Goal: Communication & Community: Answer question/provide support

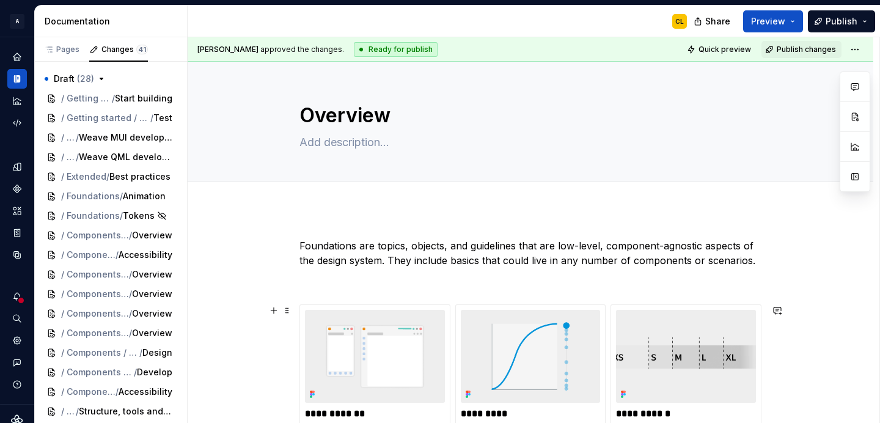
scroll to position [538, 0]
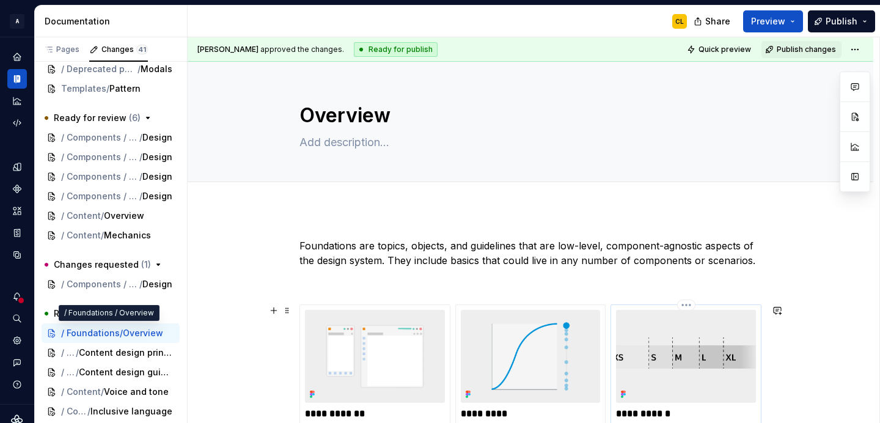
type textarea "*"
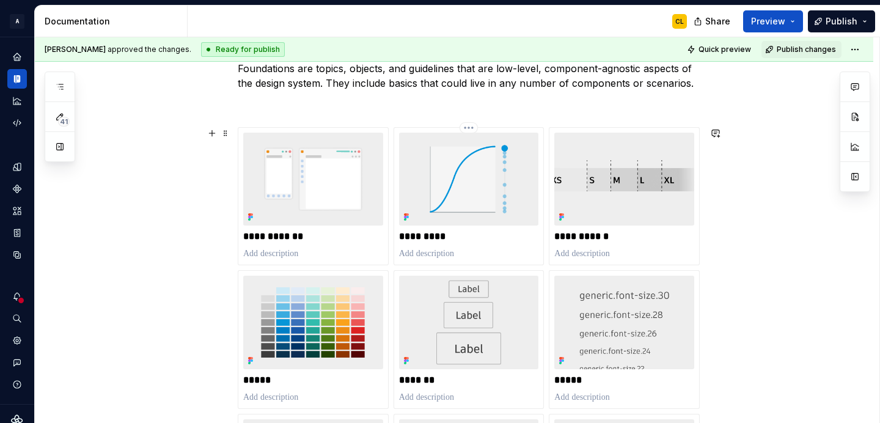
scroll to position [183, 0]
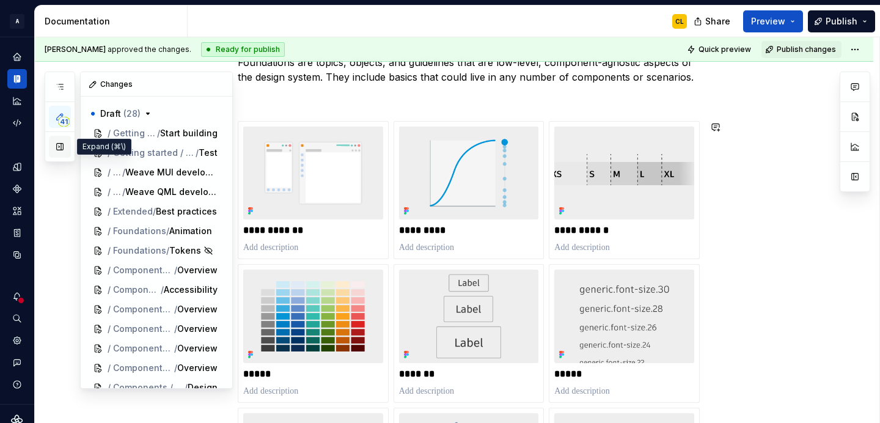
click at [59, 149] on button "button" at bounding box center [60, 147] width 22 height 22
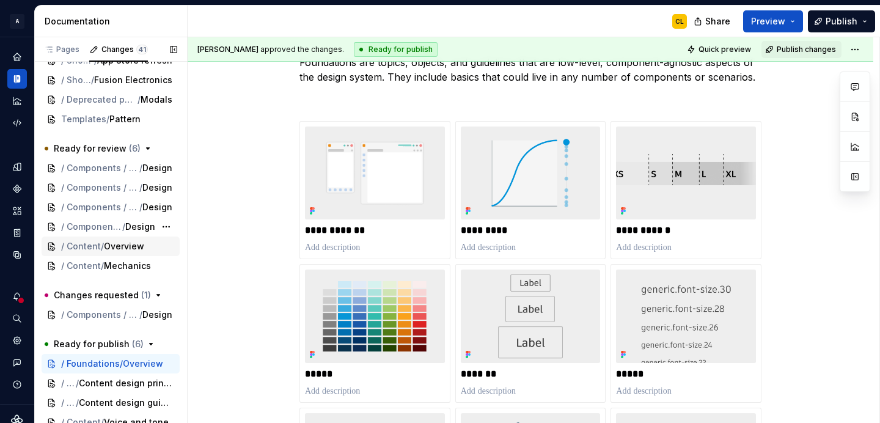
scroll to position [506, 0]
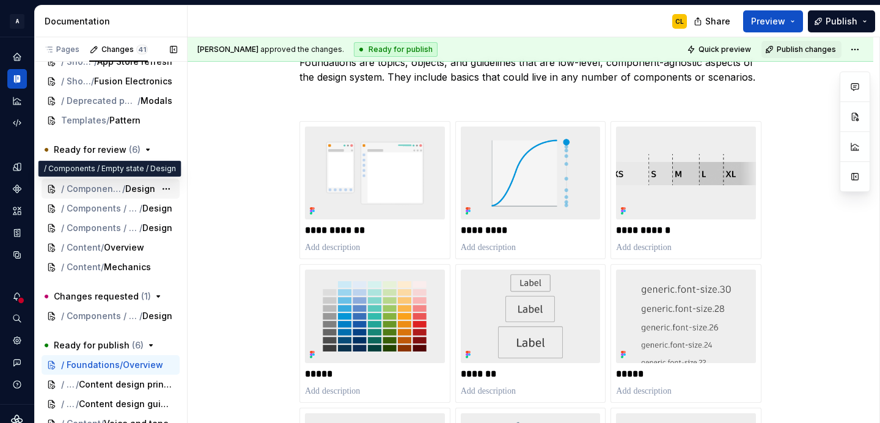
click at [128, 184] on span "Design" at bounding box center [140, 189] width 30 height 12
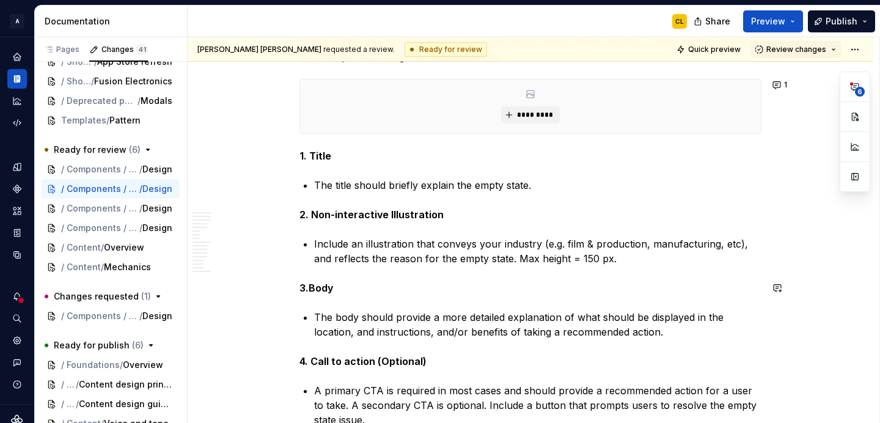
scroll to position [513, 0]
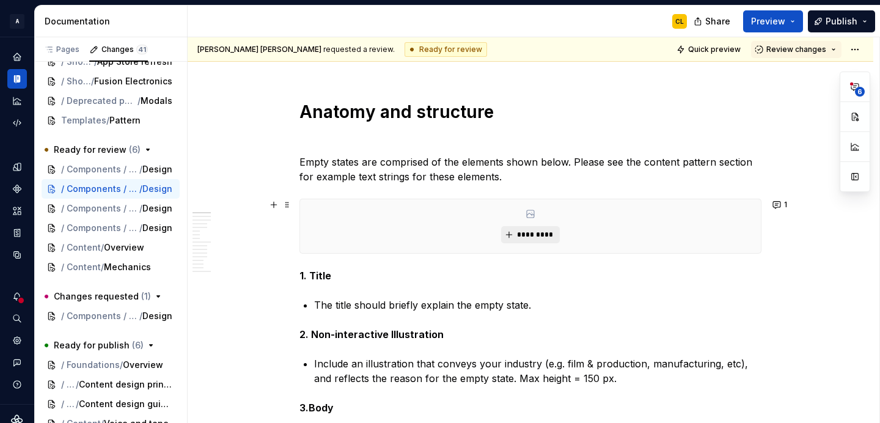
click at [537, 234] on span "*********" at bounding box center [534, 235] width 37 height 10
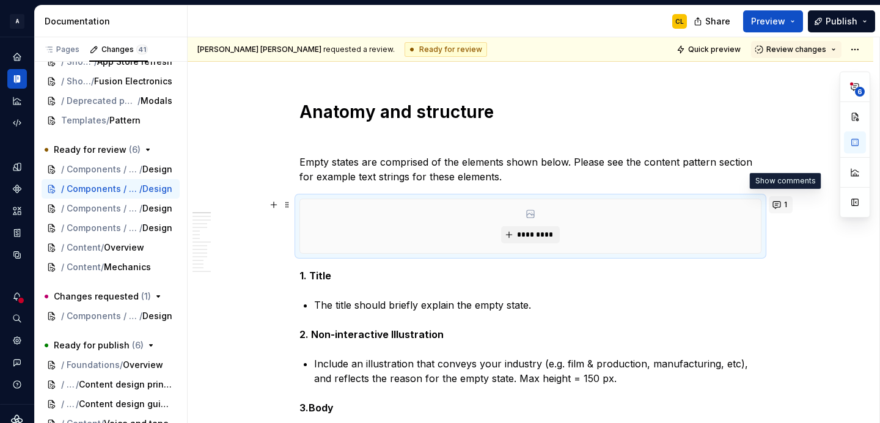
click at [778, 205] on button "1" at bounding box center [780, 204] width 24 height 17
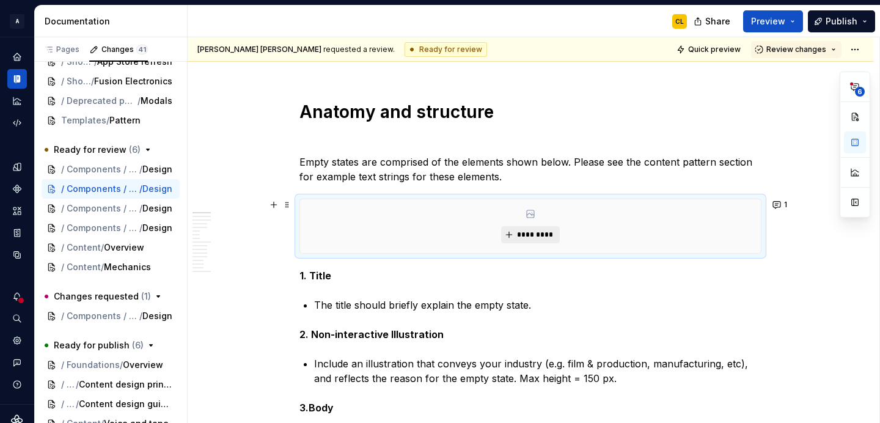
click at [525, 233] on span "*********" at bounding box center [534, 235] width 37 height 10
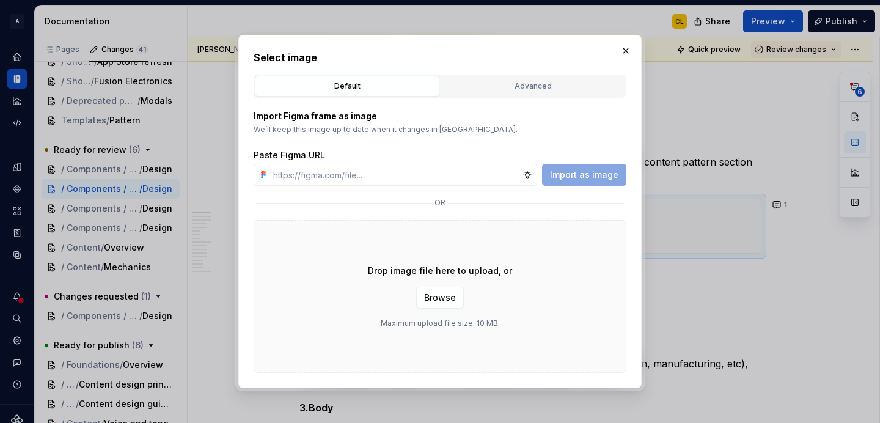
type textarea "*"
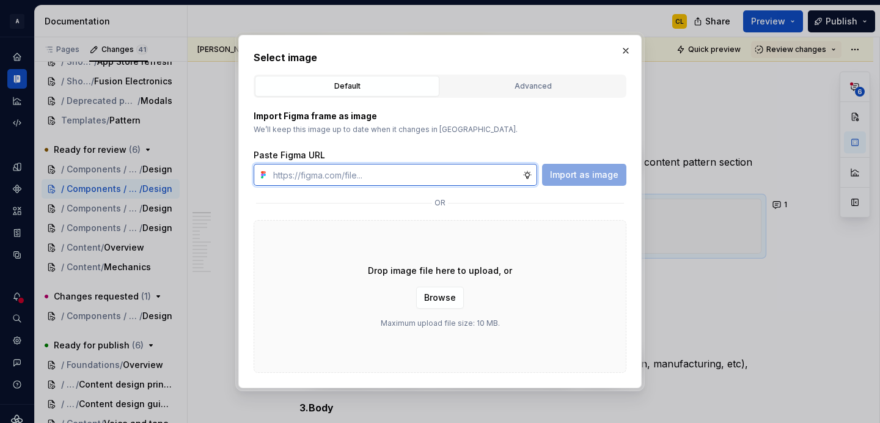
click at [386, 181] on input "text" at bounding box center [395, 175] width 254 height 22
paste input "https://www.figma.com/design/gPaJL981jRUYmQkfOyRTEH/Supernova-assets?node-id=39…"
type input "https://www.figma.com/design/gPaJL981jRUYmQkfOyRTEH/Supernova-assets?node-id=39…"
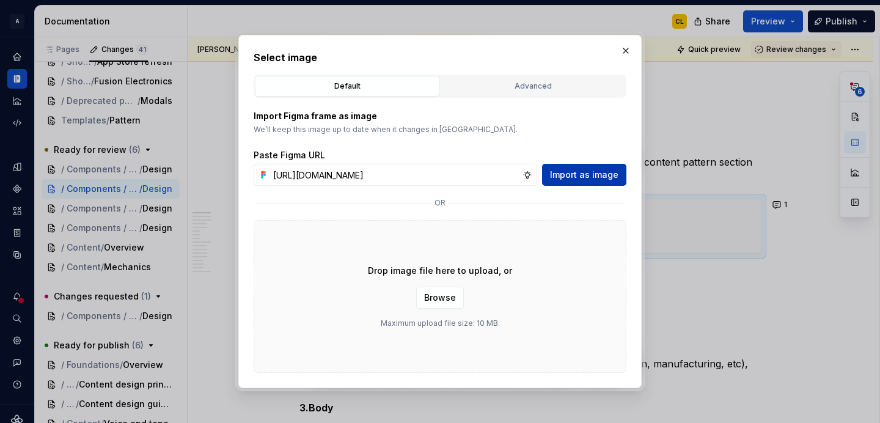
click at [599, 177] on span "Import as image" at bounding box center [584, 175] width 68 height 12
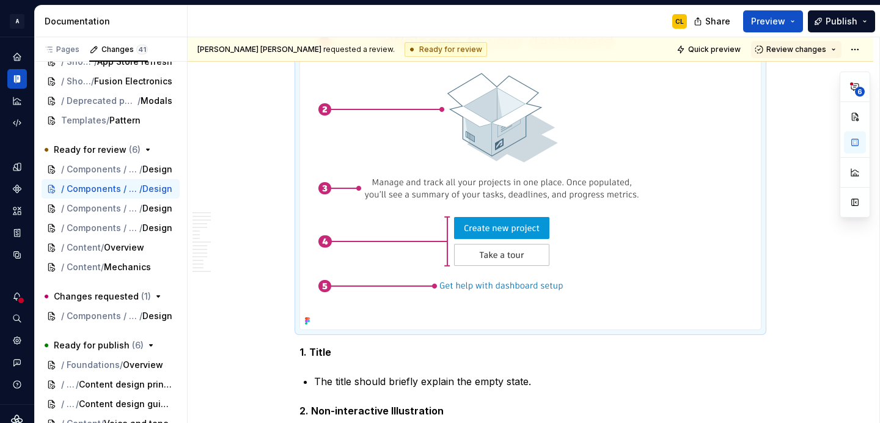
scroll to position [705, 0]
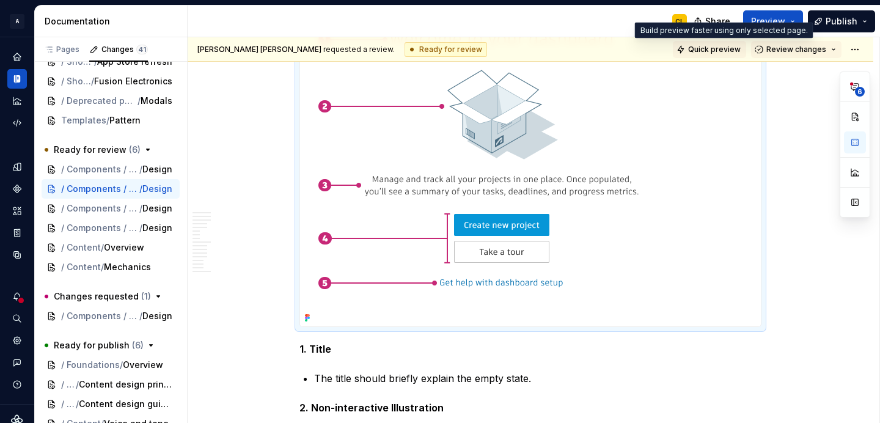
click at [717, 45] on span "Quick preview" at bounding box center [714, 50] width 53 height 10
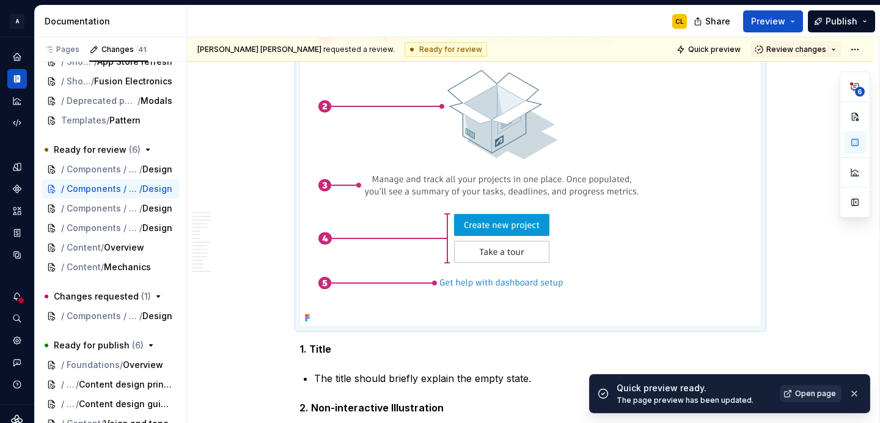
click at [794, 392] on link "Open page" at bounding box center [810, 393] width 62 height 17
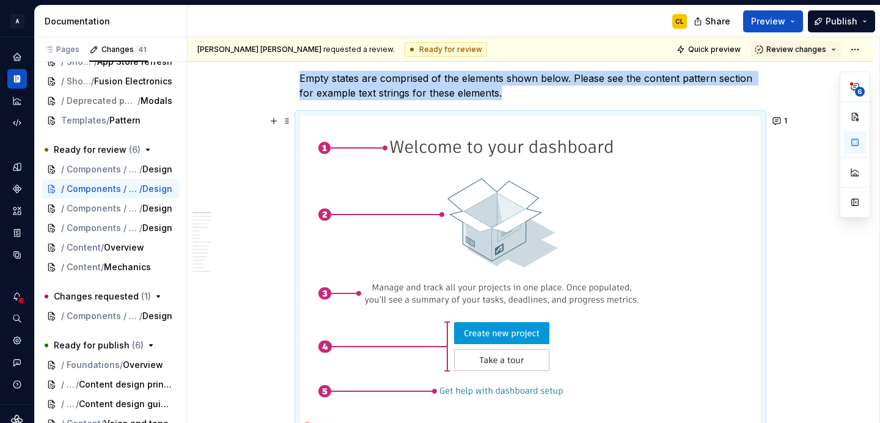
scroll to position [547, 0]
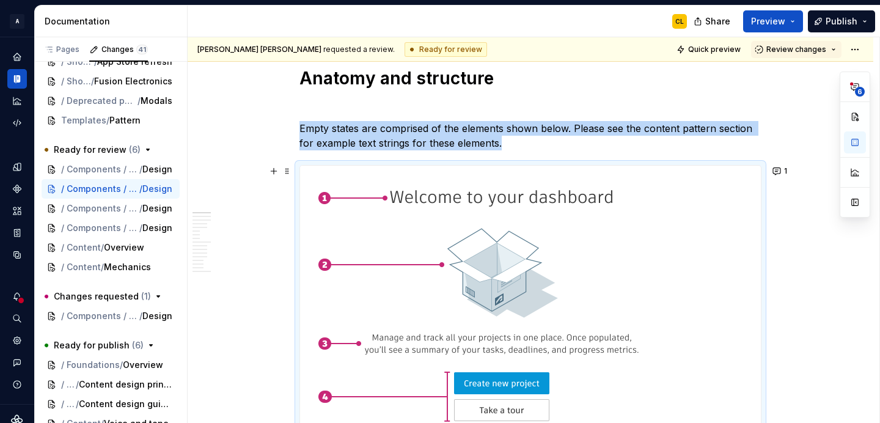
click at [554, 246] on img at bounding box center [483, 325] width 367 height 319
click at [855, 210] on button "button" at bounding box center [855, 202] width 22 height 22
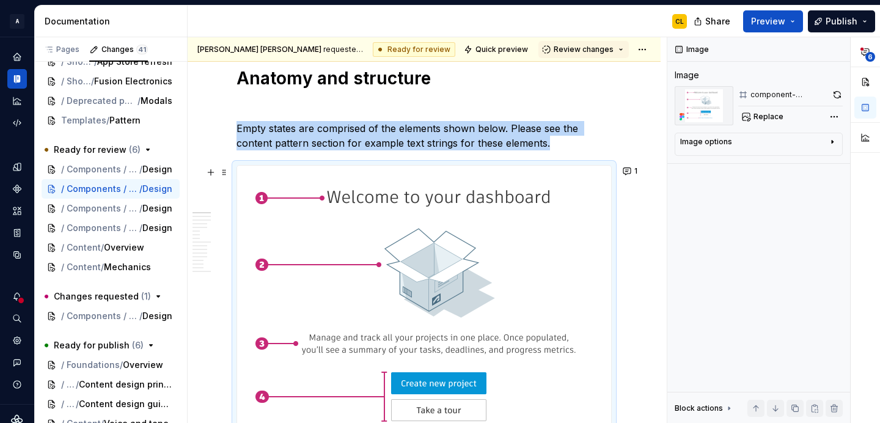
scroll to position [546, 0]
click at [828, 150] on div "button" at bounding box center [832, 144] width 10 height 15
click at [803, 161] on icon "button" at bounding box center [801, 160] width 7 height 7
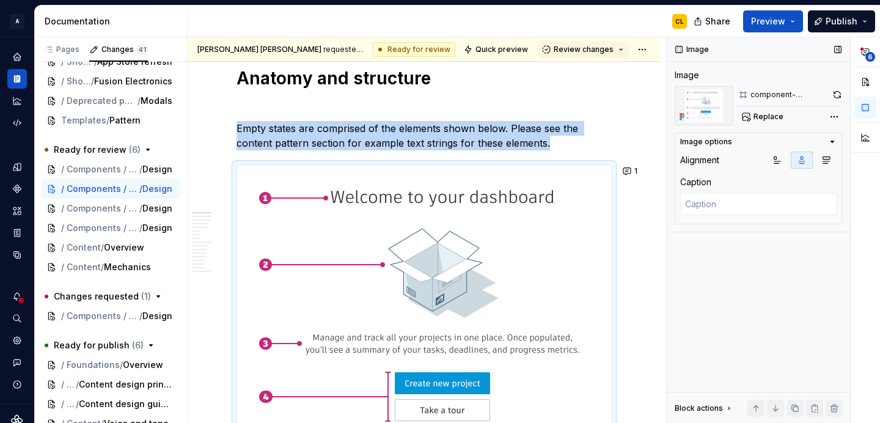
scroll to position [607, 0]
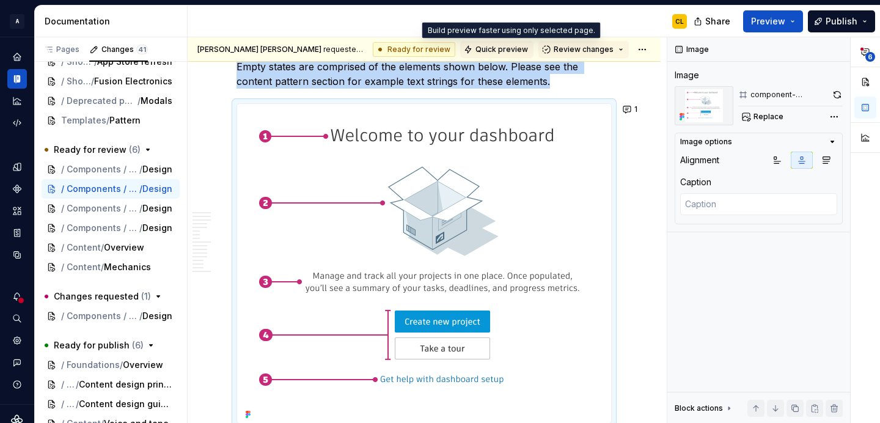
click at [500, 49] on span "Quick preview" at bounding box center [501, 50] width 53 height 10
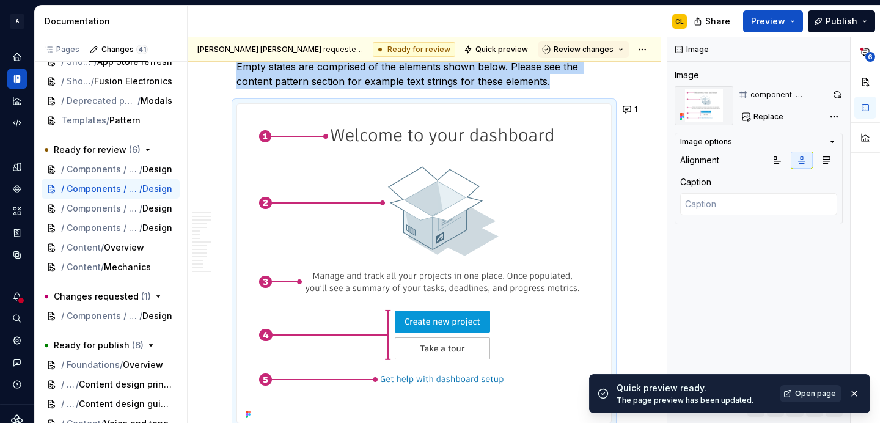
click at [822, 395] on span "Open page" at bounding box center [815, 394] width 41 height 10
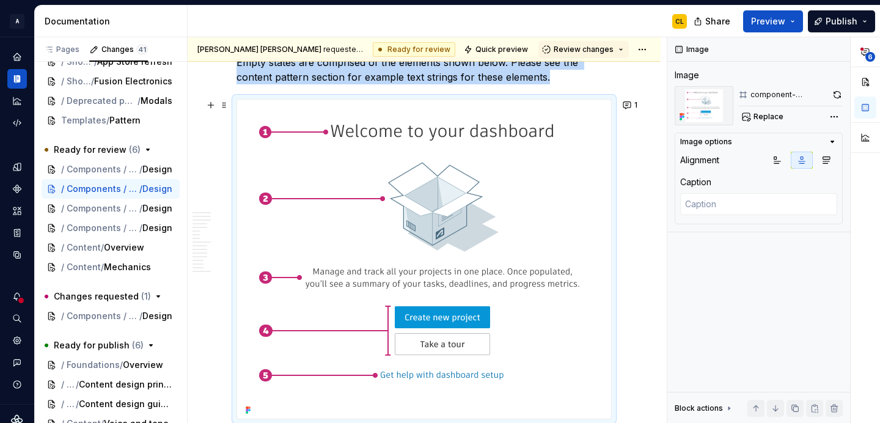
scroll to position [611, 0]
click at [632, 108] on button "1" at bounding box center [631, 105] width 24 height 17
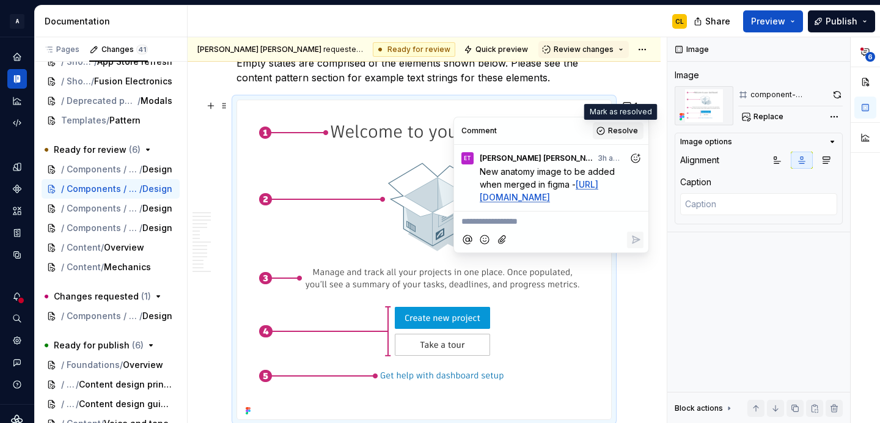
click at [617, 129] on span "Resolve" at bounding box center [623, 131] width 30 height 10
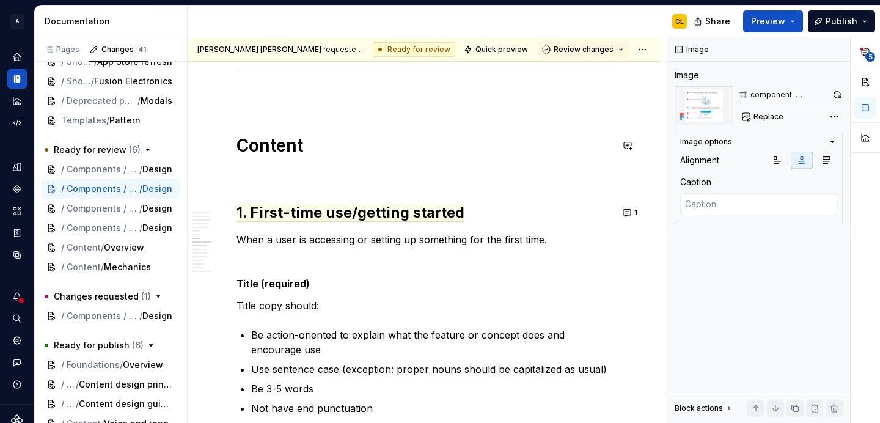
type textarea "*"
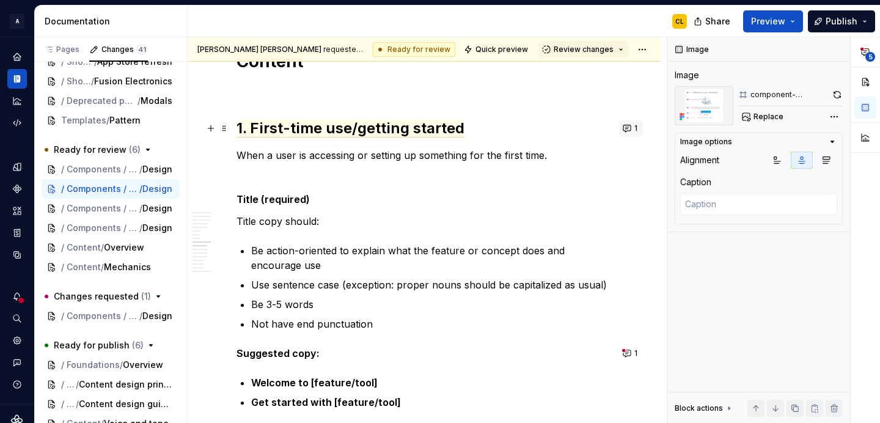
click at [631, 127] on button "1" at bounding box center [631, 128] width 24 height 17
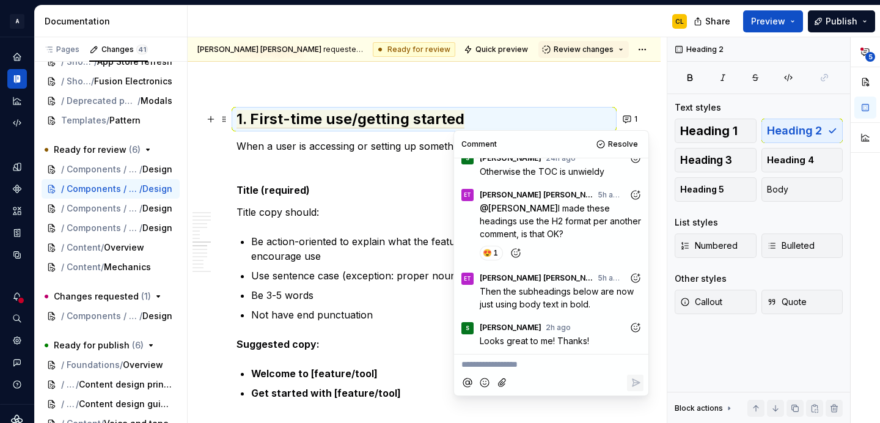
scroll to position [213, 0]
click at [616, 145] on span "Resolve" at bounding box center [623, 144] width 30 height 10
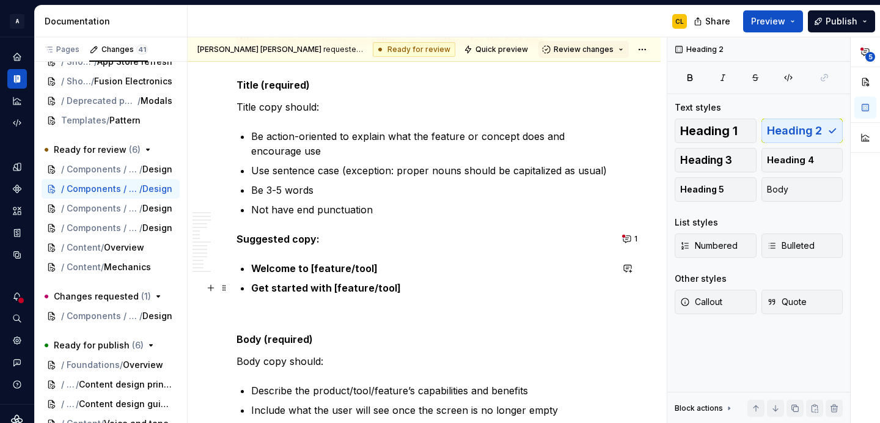
scroll to position [3113, 0]
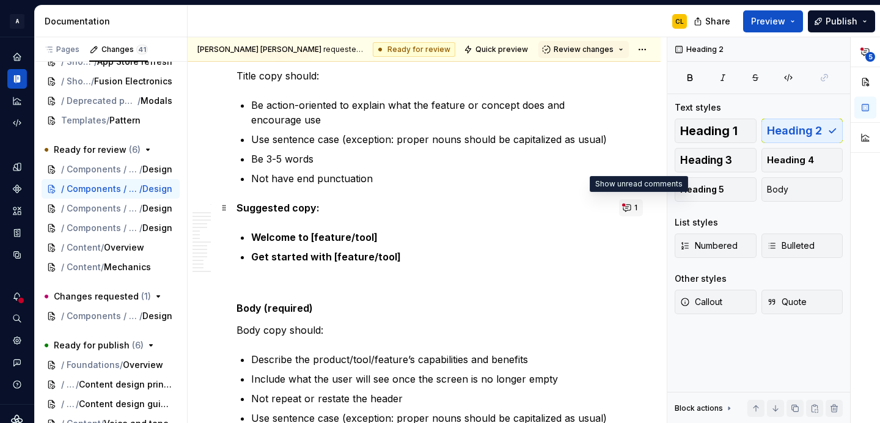
click at [635, 206] on button "1" at bounding box center [631, 207] width 24 height 17
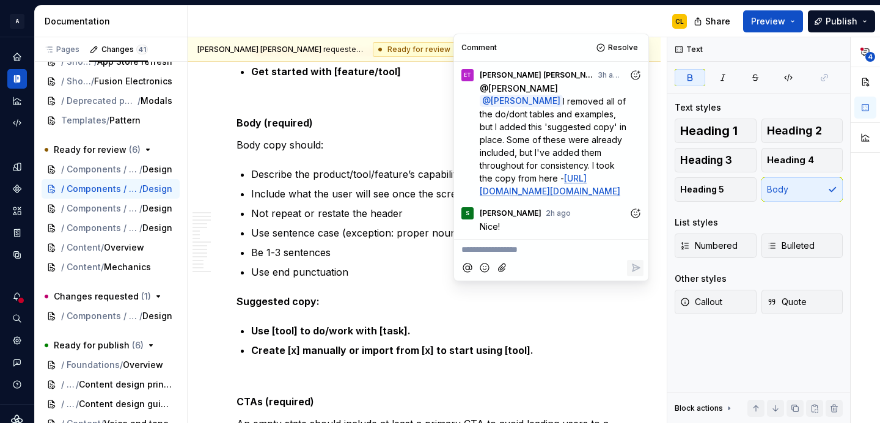
scroll to position [0, 0]
click at [635, 75] on icon "Add reaction" at bounding box center [635, 75] width 12 height 12
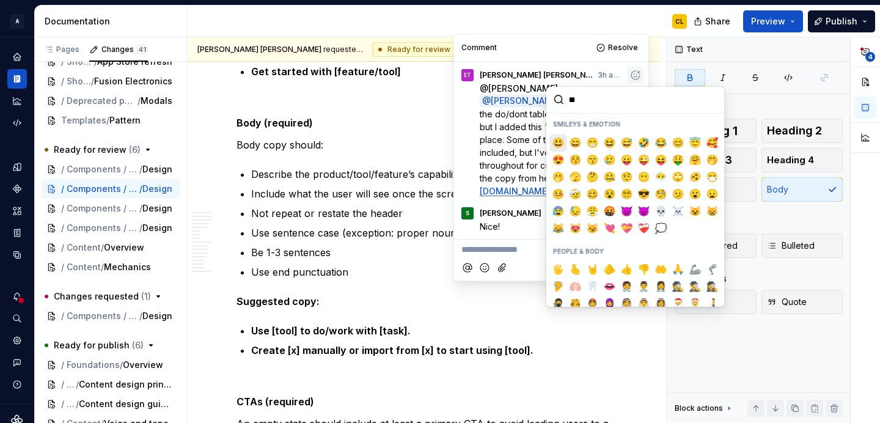
type input "***"
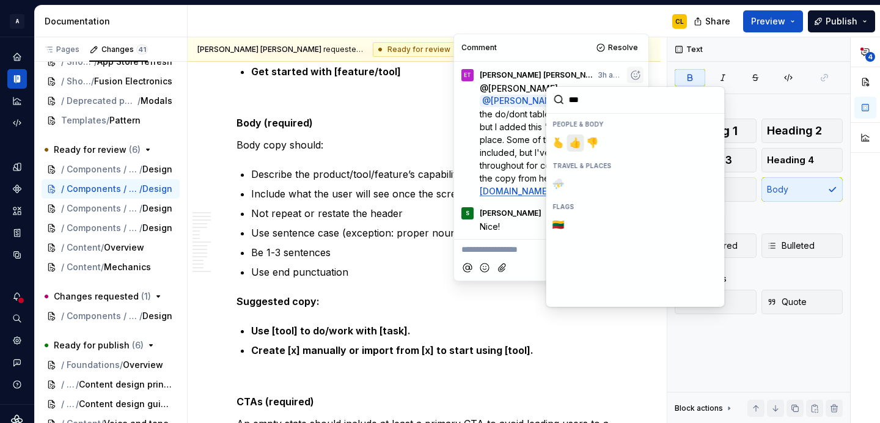
click at [577, 144] on span "👍️" at bounding box center [576, 143] width 10 height 12
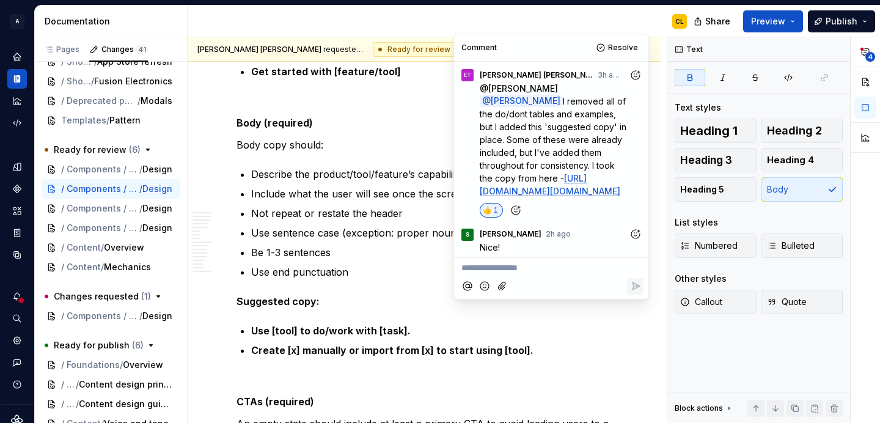
scroll to position [41, 0]
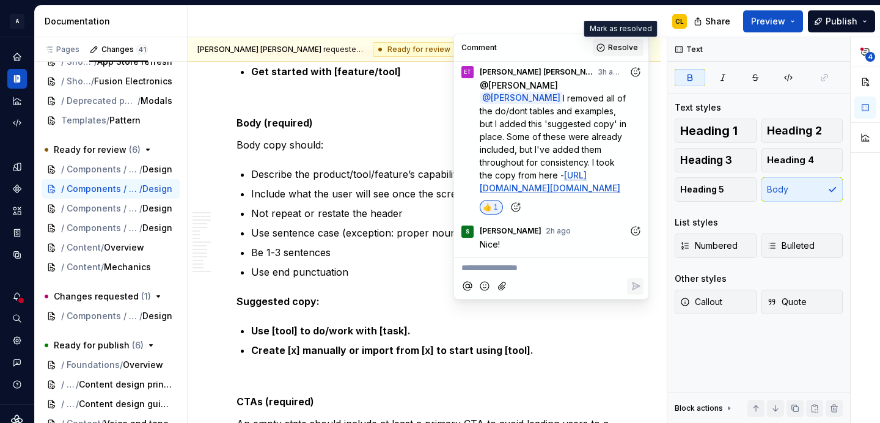
click at [621, 44] on span "Resolve" at bounding box center [623, 48] width 30 height 10
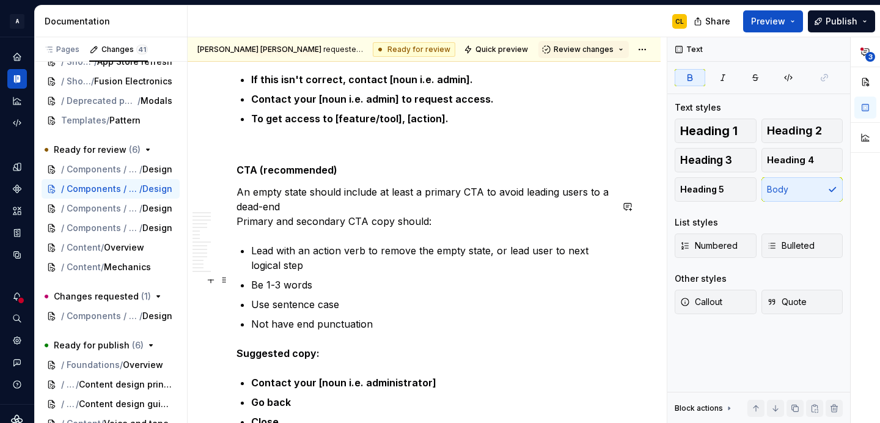
scroll to position [6003, 0]
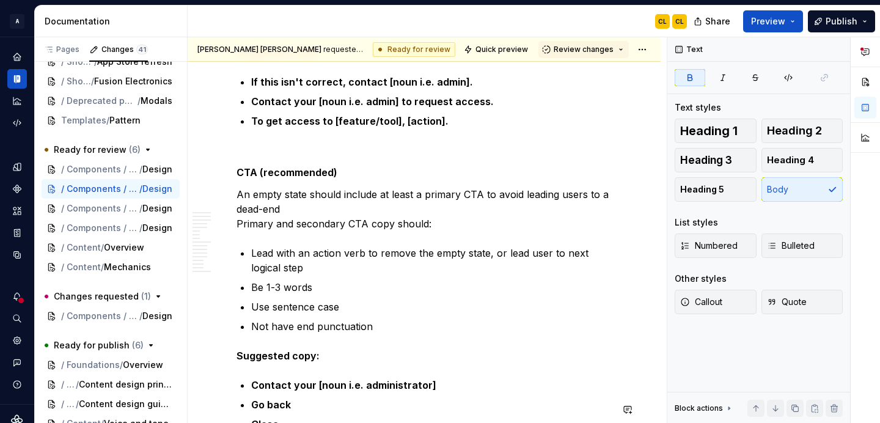
type textarea "*"
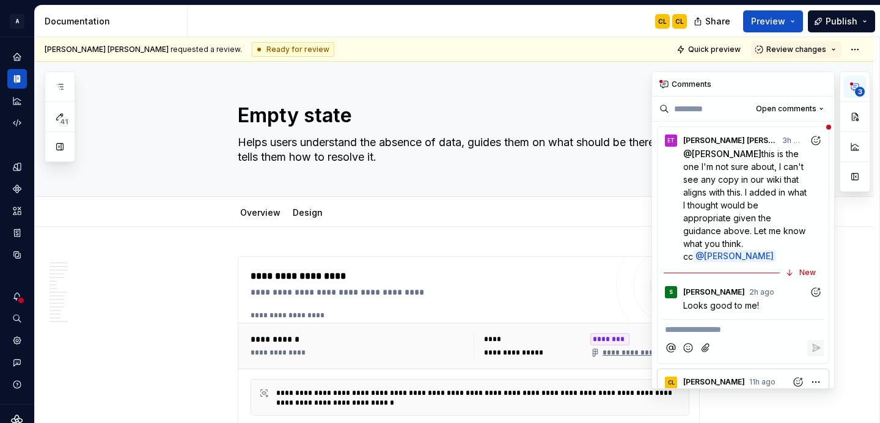
click at [853, 84] on icon "button" at bounding box center [855, 87] width 10 height 10
click at [760, 209] on span "this is the one I'm not sure about, I can't see any copy in our wiki that align…" at bounding box center [746, 204] width 126 height 113
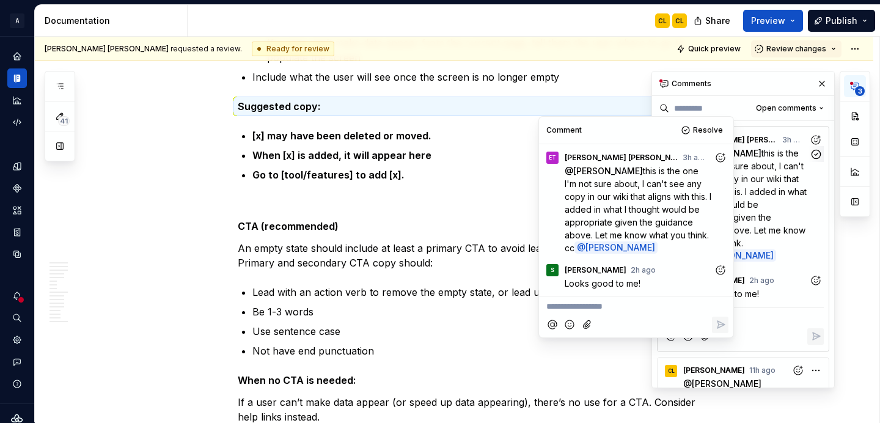
scroll to position [4660, 0]
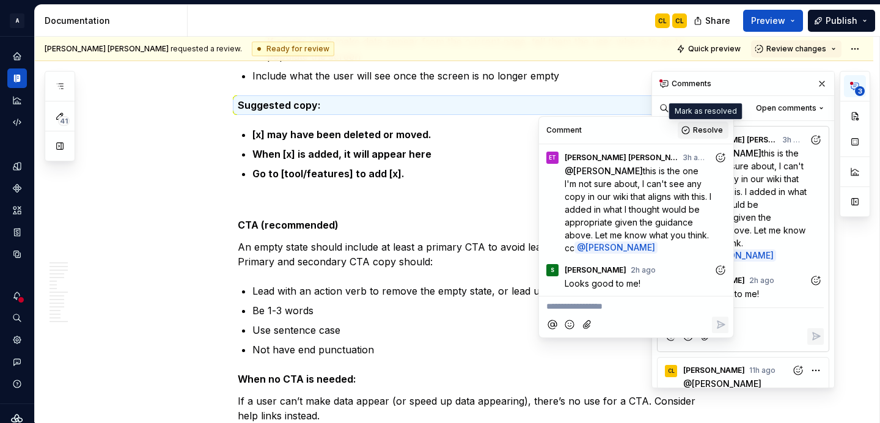
click at [714, 126] on span "Resolve" at bounding box center [708, 130] width 30 height 10
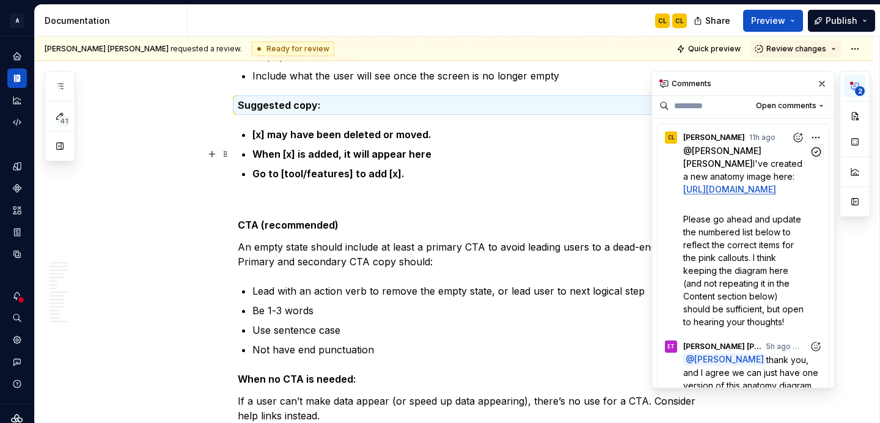
scroll to position [0, 0]
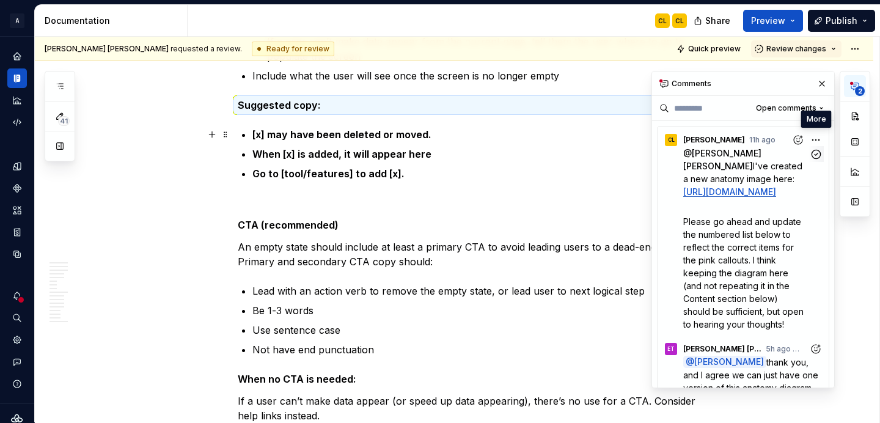
click at [817, 140] on div "**********" at bounding box center [760, 229] width 219 height 317
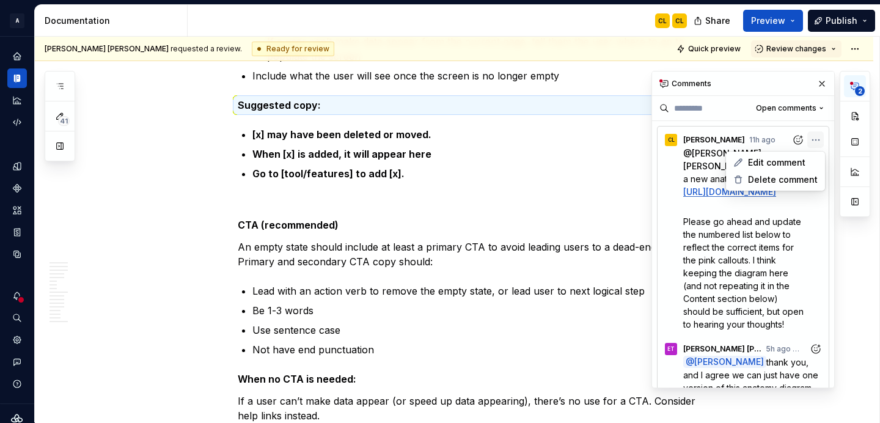
click at [666, 213] on div "**********" at bounding box center [760, 229] width 219 height 317
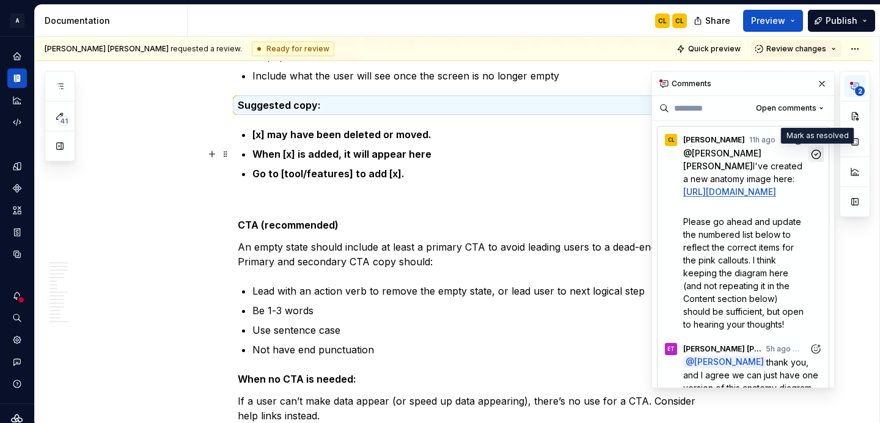
click at [816, 155] on icon "button" at bounding box center [816, 154] width 12 height 12
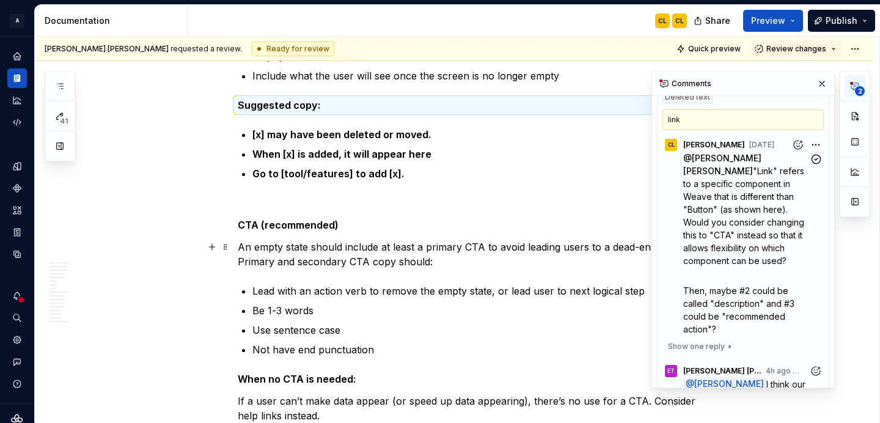
scroll to position [47, 0]
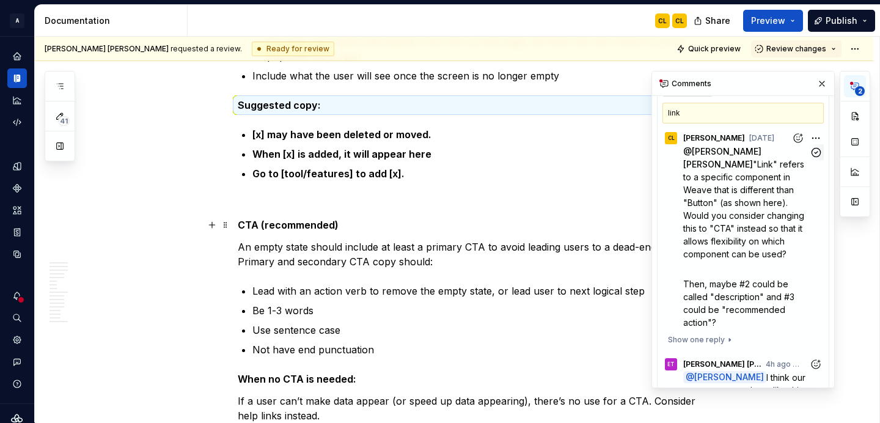
click at [772, 226] on span ""Link" refers to a specific component in Weave that is different than "Button" …" at bounding box center [744, 209] width 123 height 100
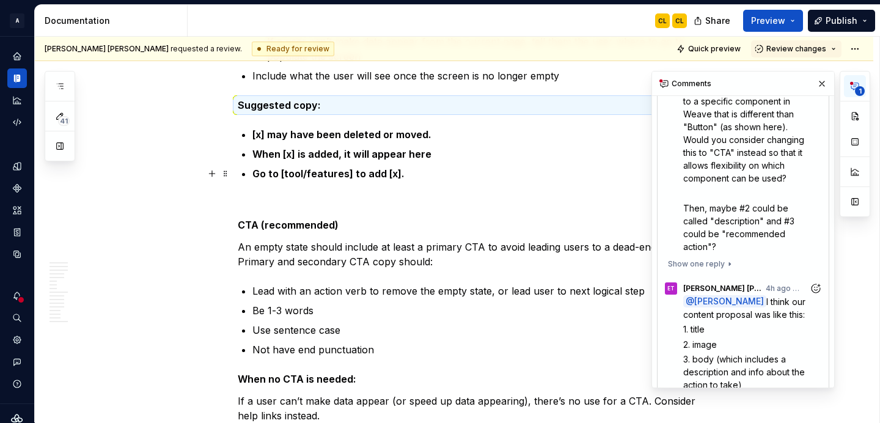
scroll to position [0, 0]
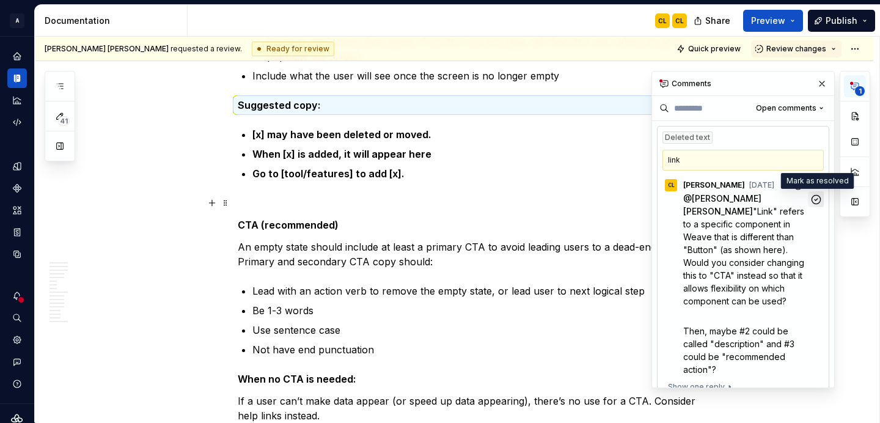
click at [815, 198] on icon "button" at bounding box center [816, 200] width 12 height 12
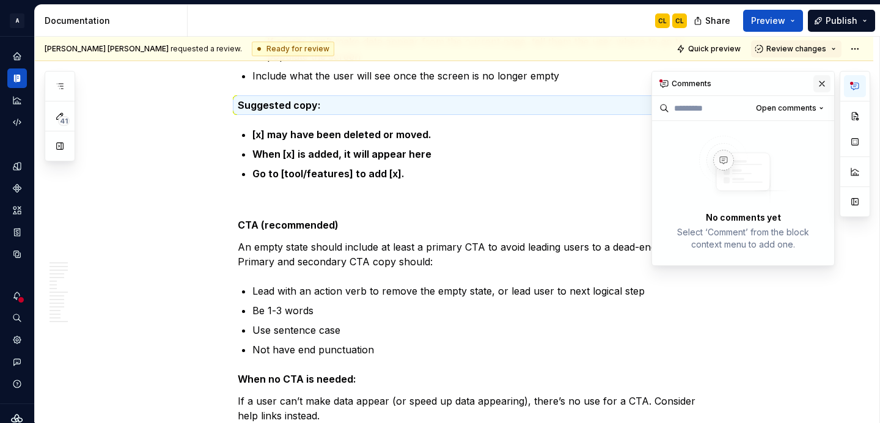
click at [820, 84] on button "button" at bounding box center [821, 83] width 17 height 17
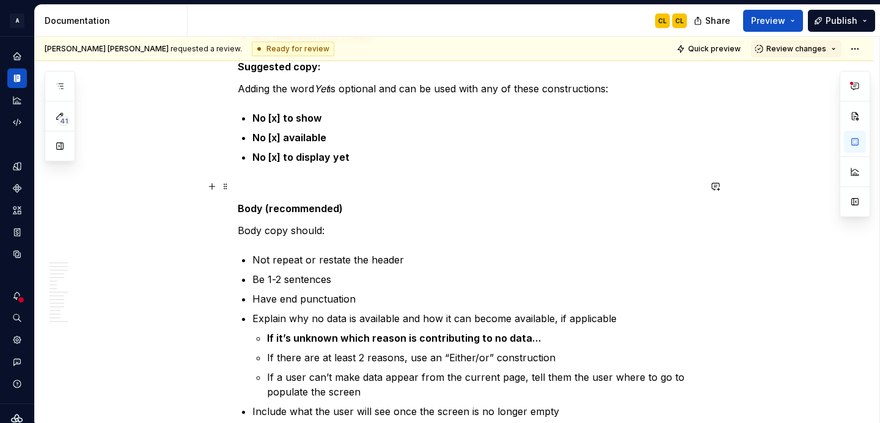
scroll to position [4327, 0]
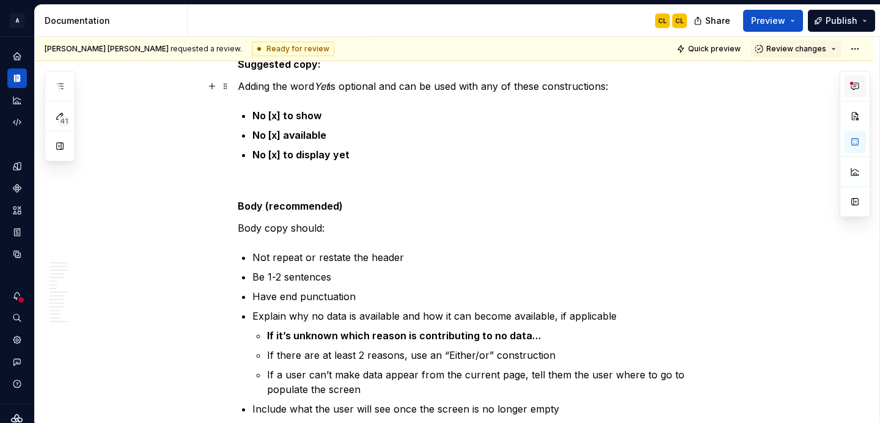
click at [853, 83] on icon "button" at bounding box center [855, 86] width 10 height 10
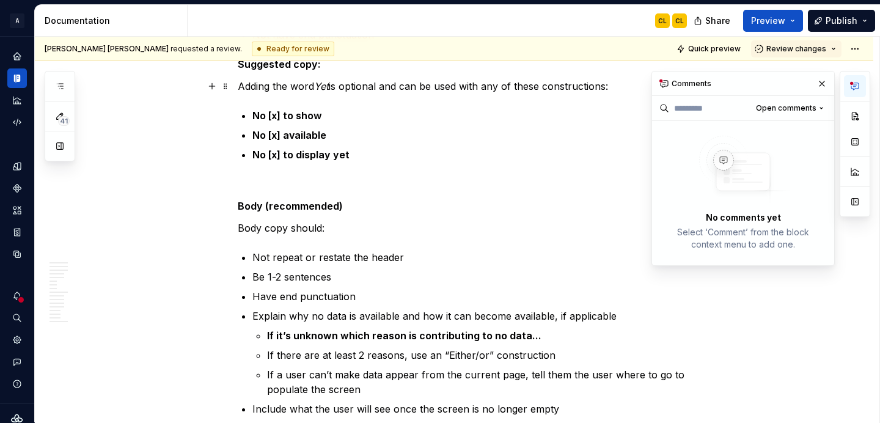
click at [674, 81] on div "Comments" at bounding box center [743, 83] width 182 height 24
click at [824, 86] on button "button" at bounding box center [821, 83] width 17 height 17
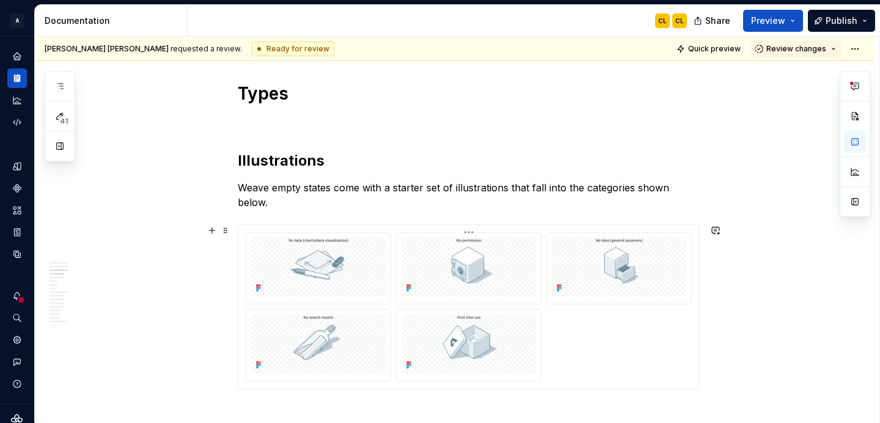
scroll to position [1847, 0]
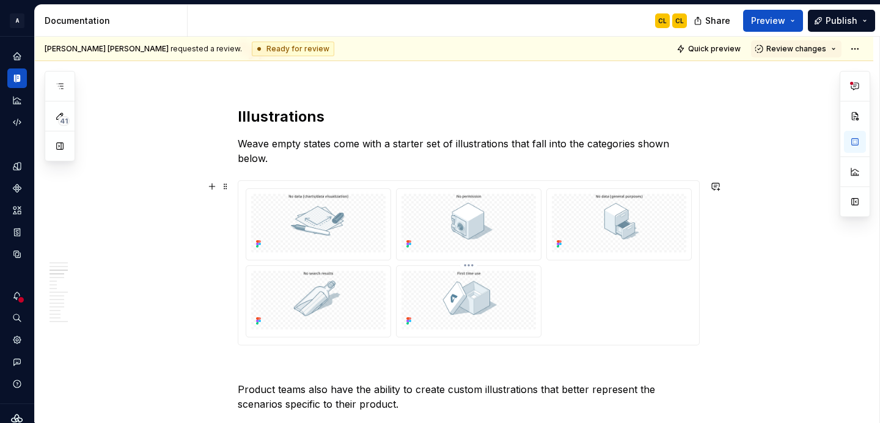
click at [471, 301] on img at bounding box center [468, 300] width 134 height 59
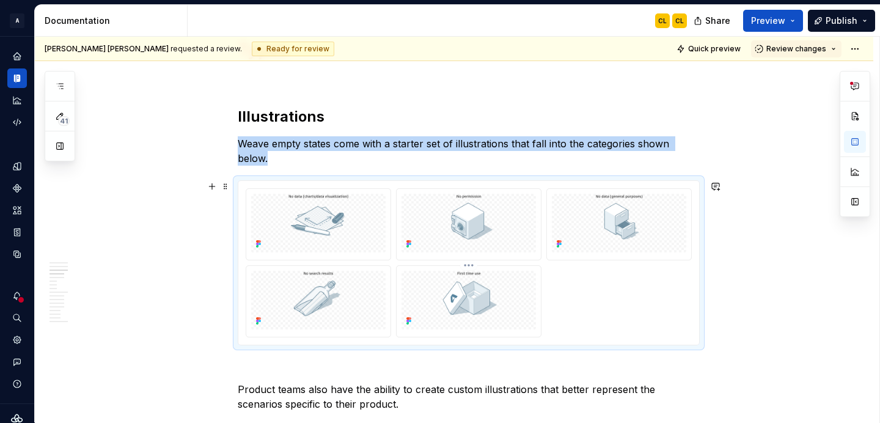
click at [475, 265] on html "A Weave CL Design system data Documentation CL CL Share Preview Publish 41 Page…" at bounding box center [440, 211] width 880 height 423
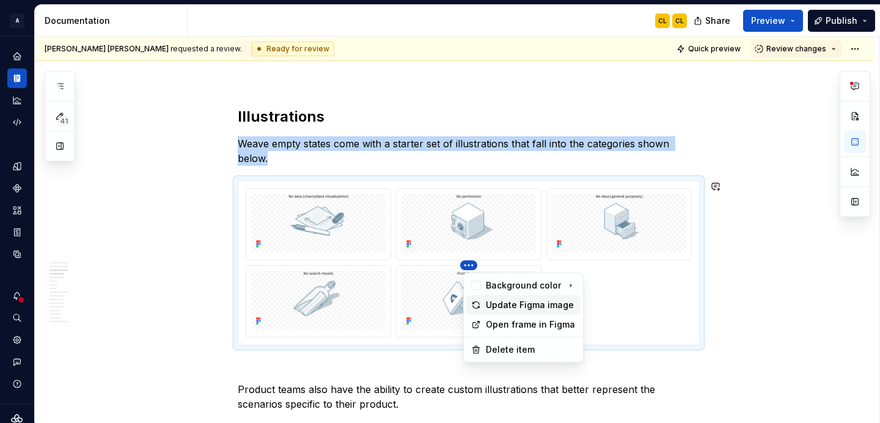
click at [519, 307] on div "Update Figma image" at bounding box center [531, 305] width 90 height 12
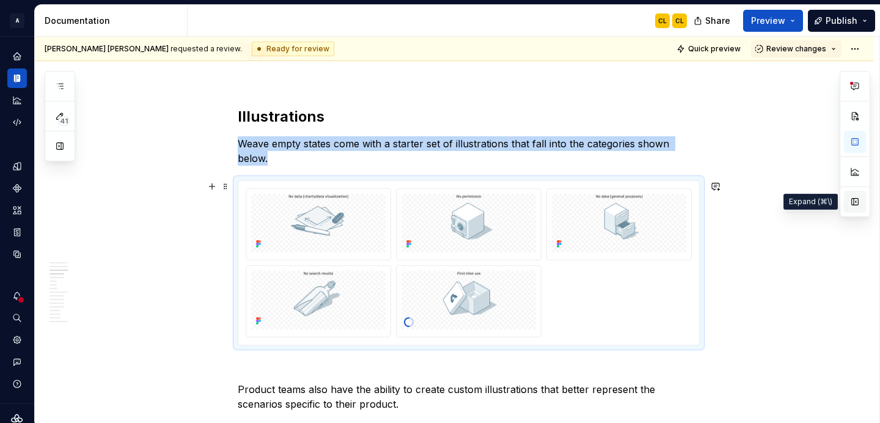
click at [853, 200] on button "button" at bounding box center [855, 202] width 22 height 22
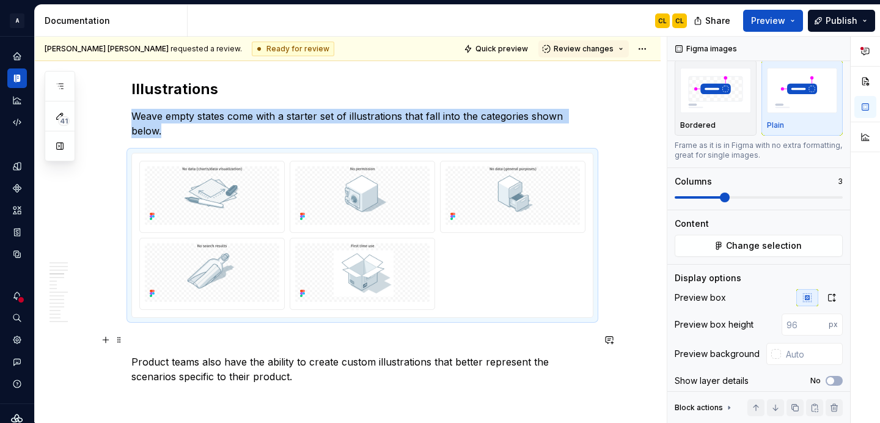
scroll to position [1883, 0]
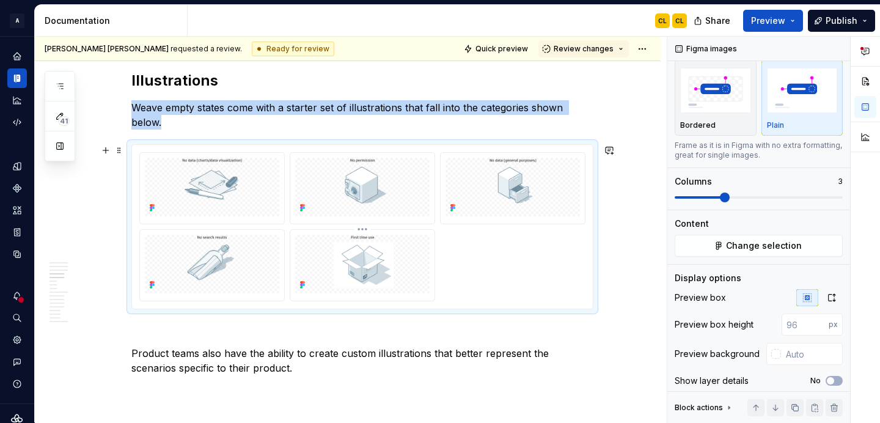
click at [368, 228] on html "A Weave CL Design system data Documentation CL CL Share Preview Publish 41 Page…" at bounding box center [440, 211] width 880 height 423
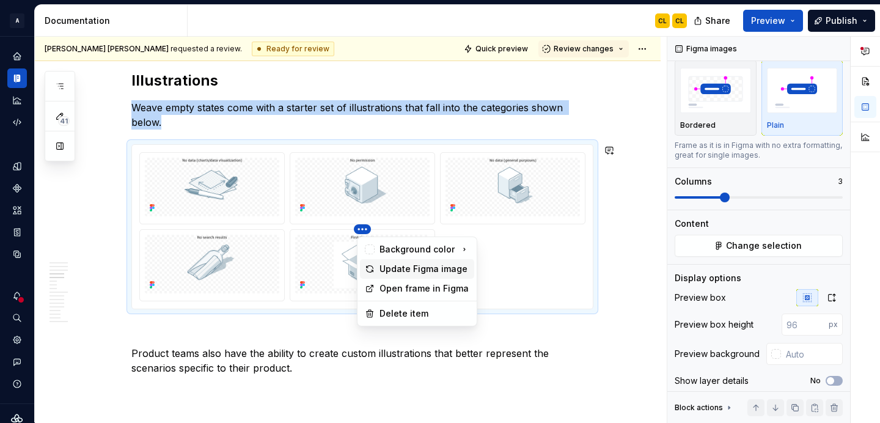
click at [402, 271] on div "Update Figma image" at bounding box center [424, 269] width 90 height 12
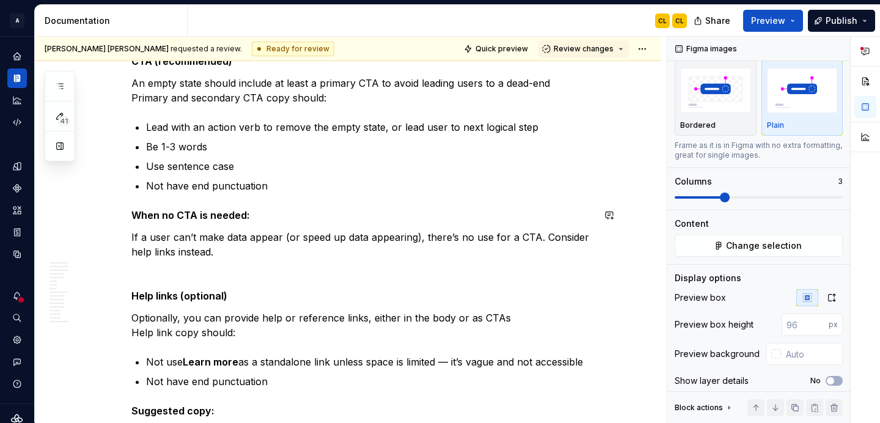
scroll to position [4820, 0]
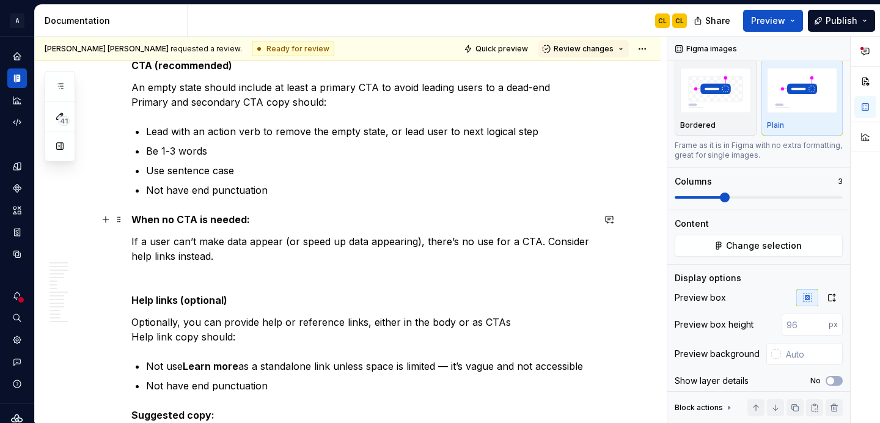
click at [219, 219] on strong "When no CTA is needed:" at bounding box center [190, 219] width 119 height 12
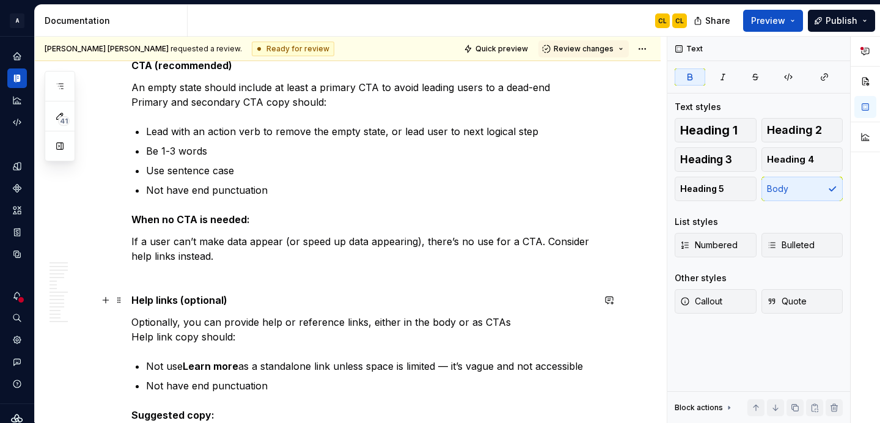
click at [202, 298] on strong "Help links (optional)" at bounding box center [179, 300] width 96 height 12
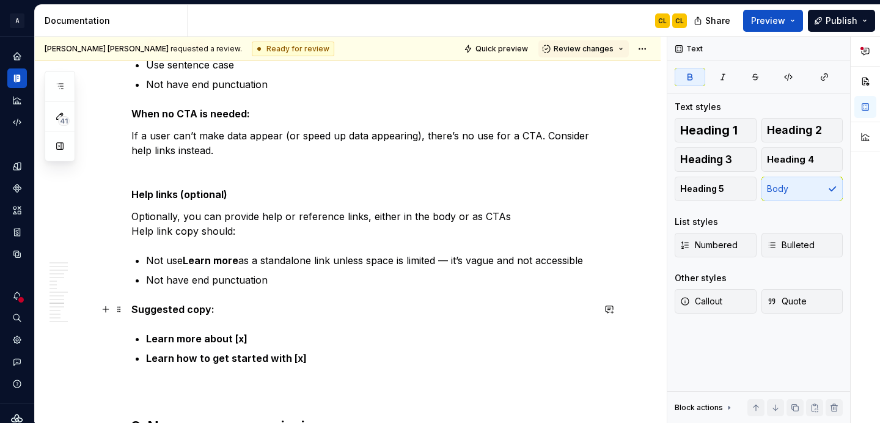
scroll to position [4930, 0]
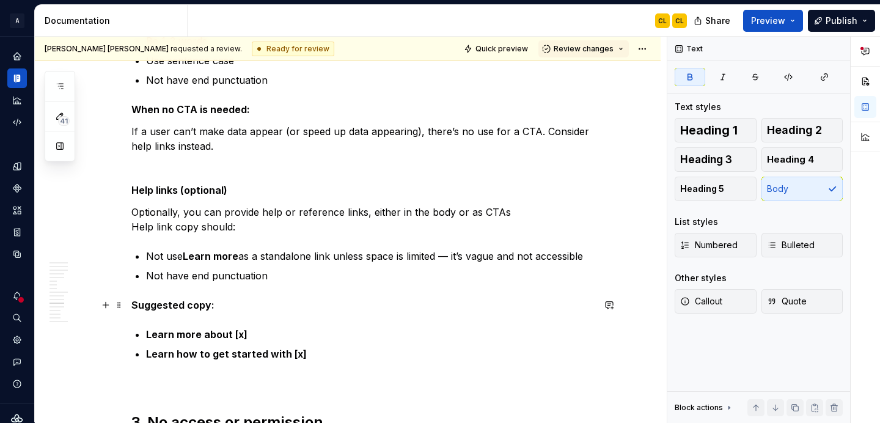
click at [188, 305] on strong "Suggested copy:" at bounding box center [172, 305] width 83 height 12
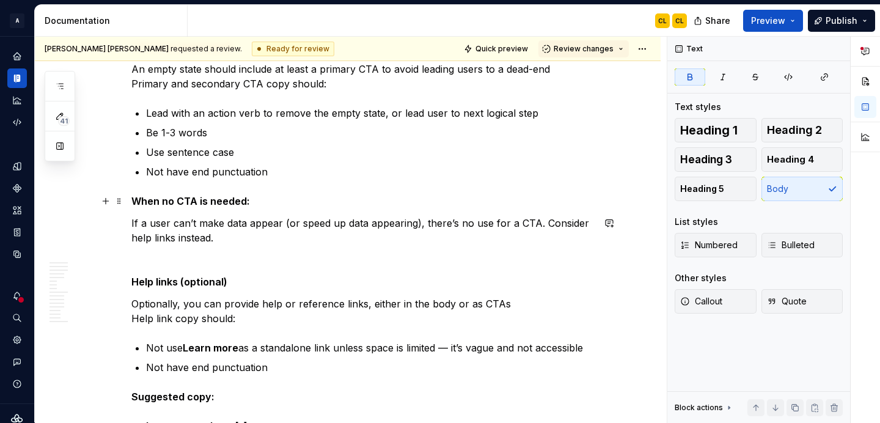
scroll to position [4770, 0]
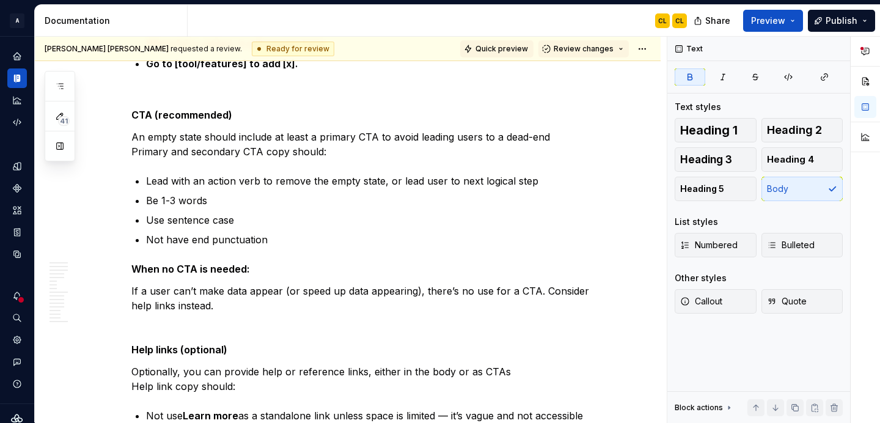
click at [507, 55] on button "Quick preview" at bounding box center [496, 48] width 73 height 17
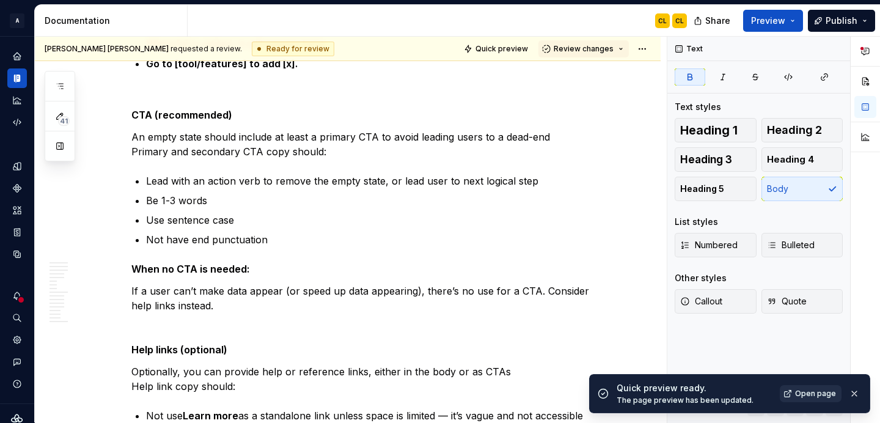
click at [806, 391] on span "Open page" at bounding box center [815, 394] width 41 height 10
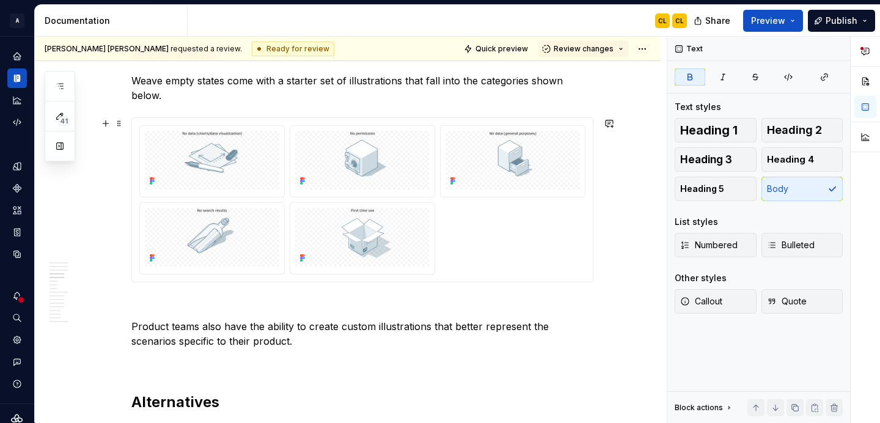
scroll to position [1884, 0]
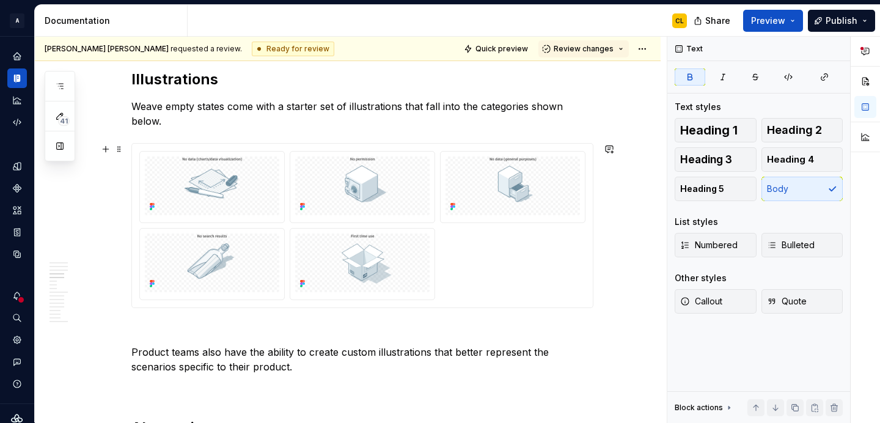
click at [135, 159] on div at bounding box center [362, 226] width 461 height 164
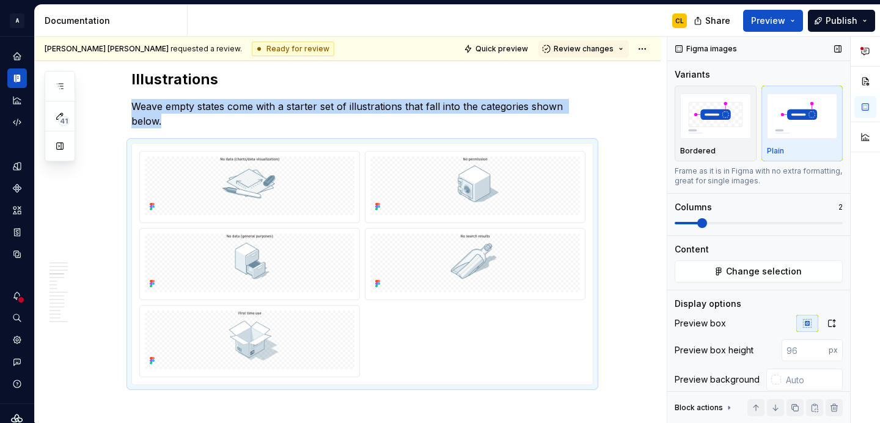
click at [707, 222] on span at bounding box center [702, 223] width 10 height 10
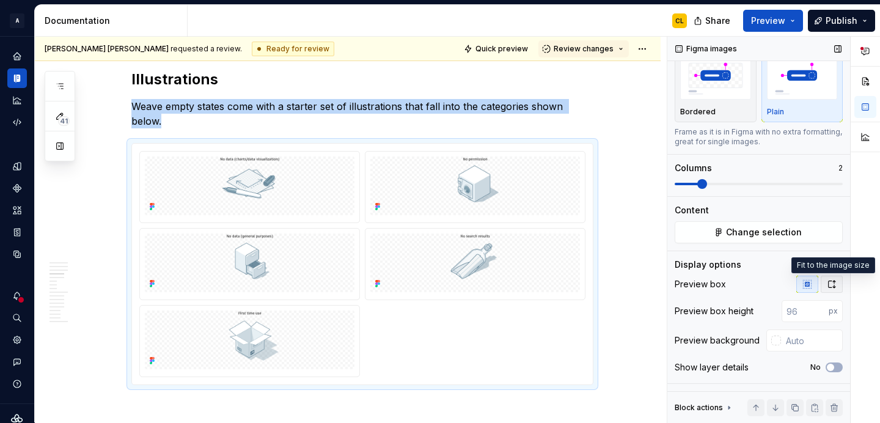
click at [831, 285] on icon "button" at bounding box center [832, 284] width 10 height 10
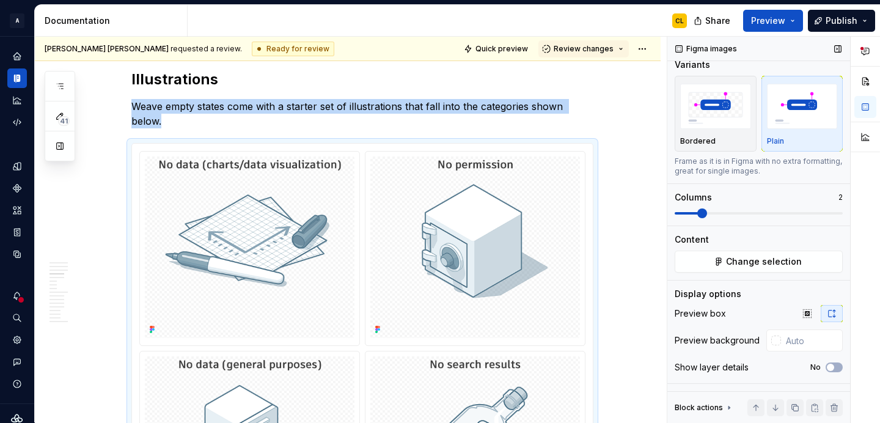
scroll to position [1884, 0]
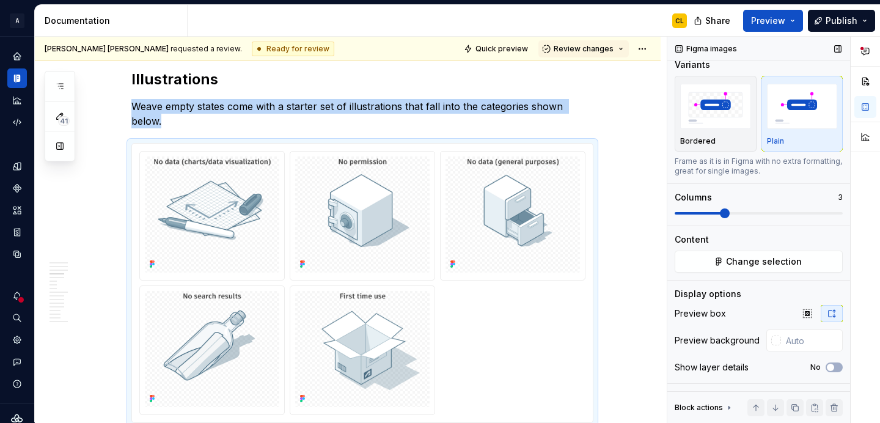
click at [720, 213] on span at bounding box center [725, 213] width 10 height 10
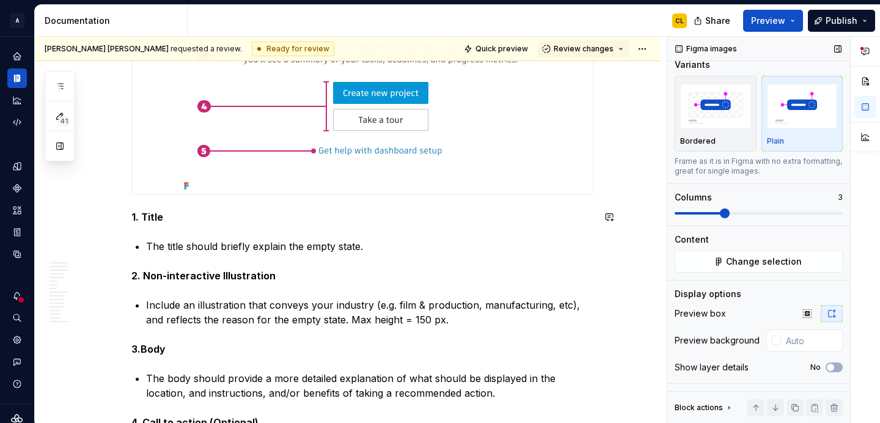
scroll to position [723, 0]
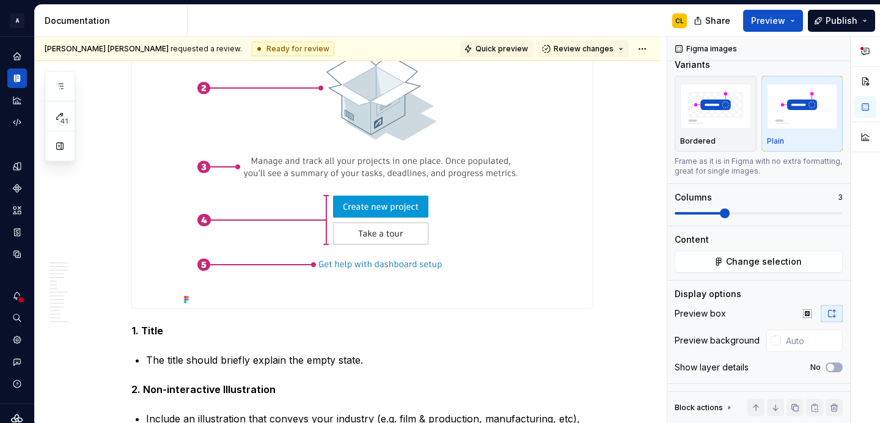
click at [513, 48] on span "Quick preview" at bounding box center [501, 49] width 53 height 10
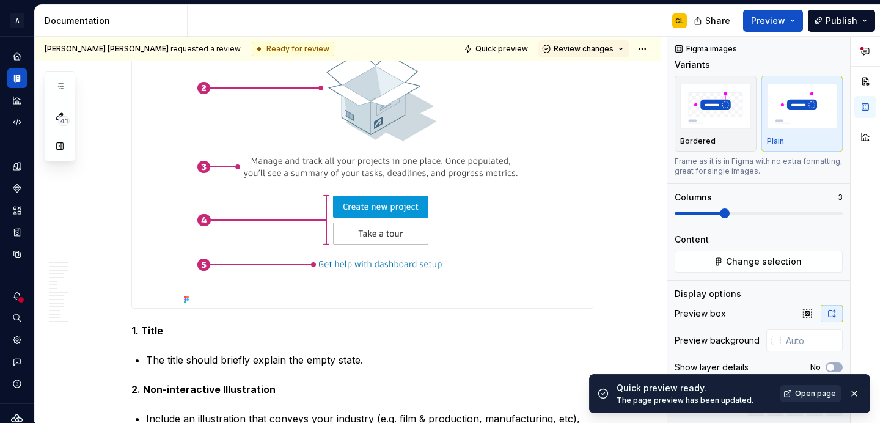
click at [812, 398] on span "Open page" at bounding box center [815, 394] width 41 height 10
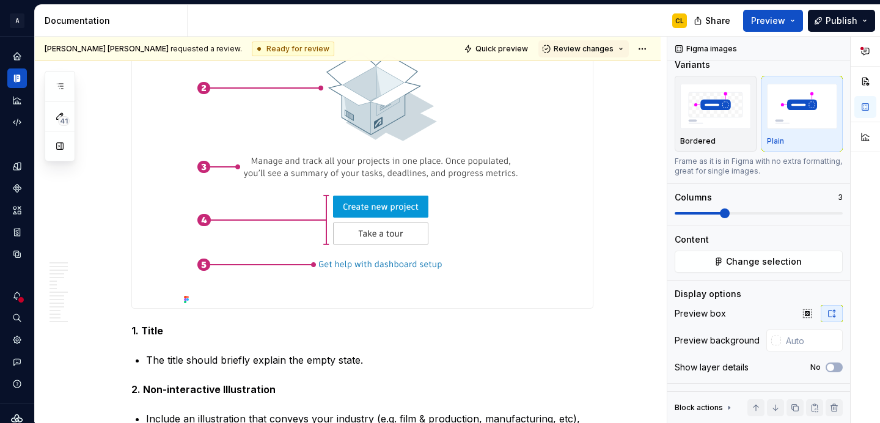
scroll to position [0, 0]
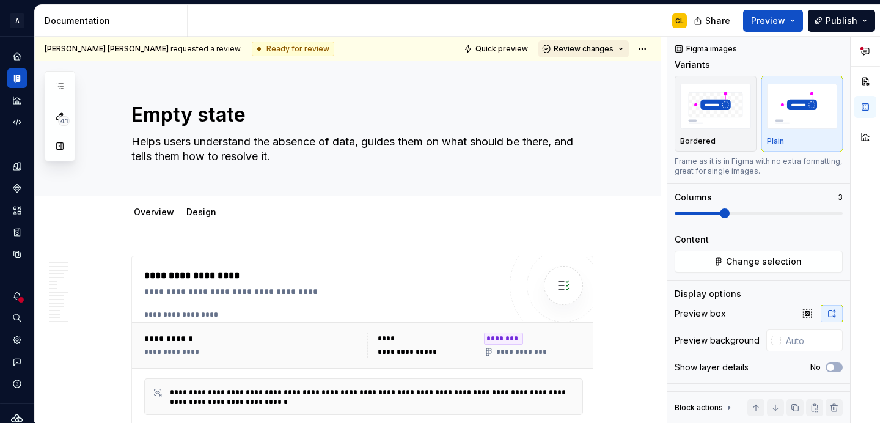
click at [625, 47] on button "Review changes" at bounding box center [583, 48] width 90 height 17
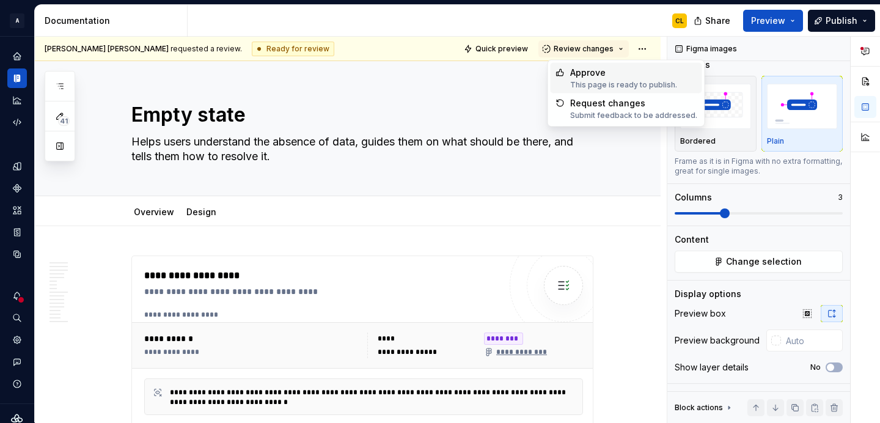
click at [604, 79] on div "Approve This page is ready to publish." at bounding box center [623, 78] width 107 height 23
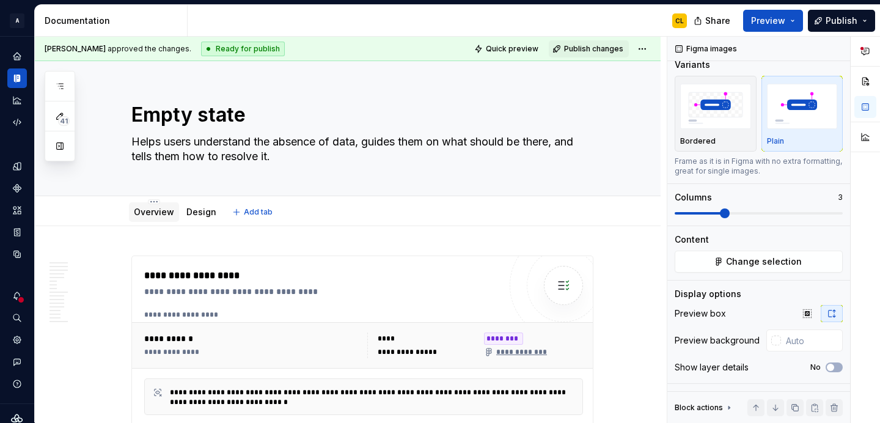
click at [150, 216] on link "Overview" at bounding box center [154, 211] width 40 height 10
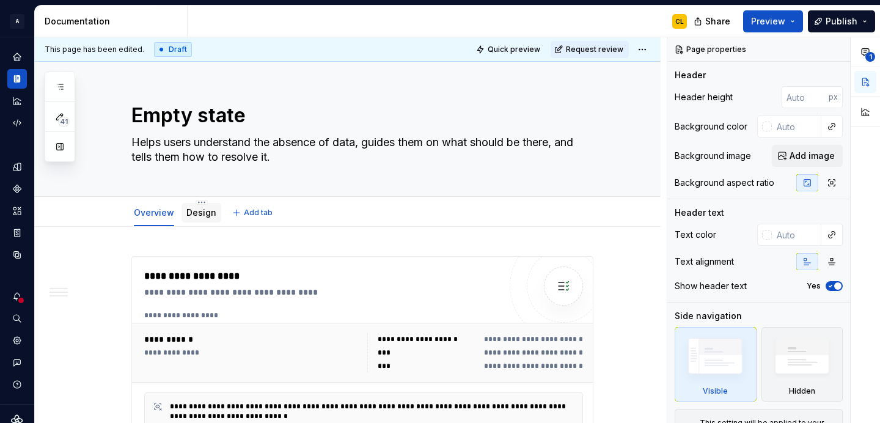
click at [199, 213] on link "Design" at bounding box center [201, 212] width 30 height 10
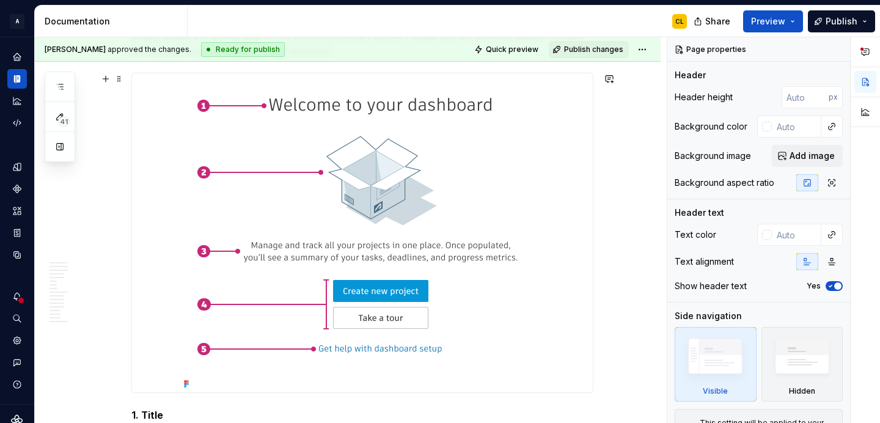
scroll to position [640, 0]
type textarea "*"
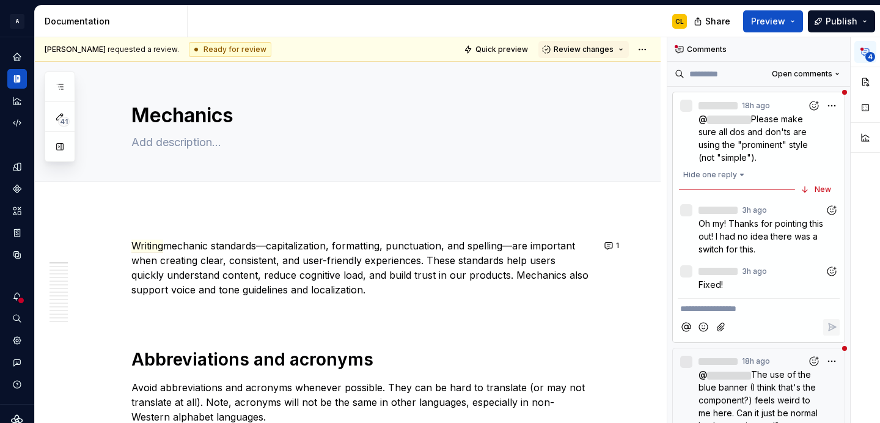
scroll to position [1, 0]
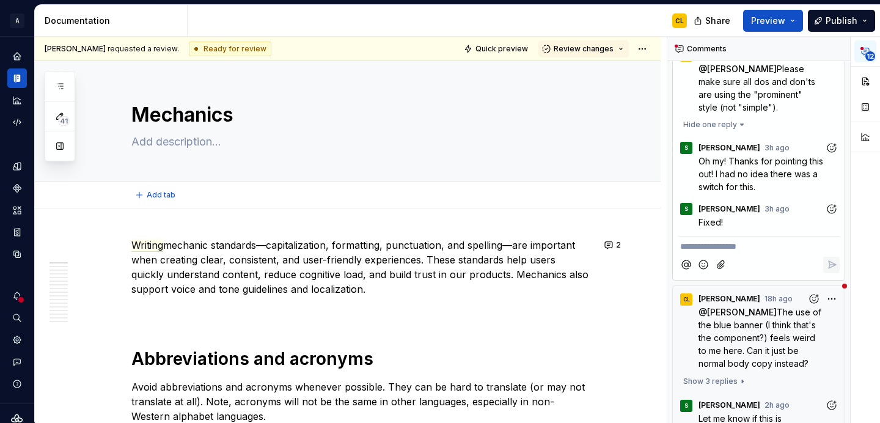
type textarea "*"
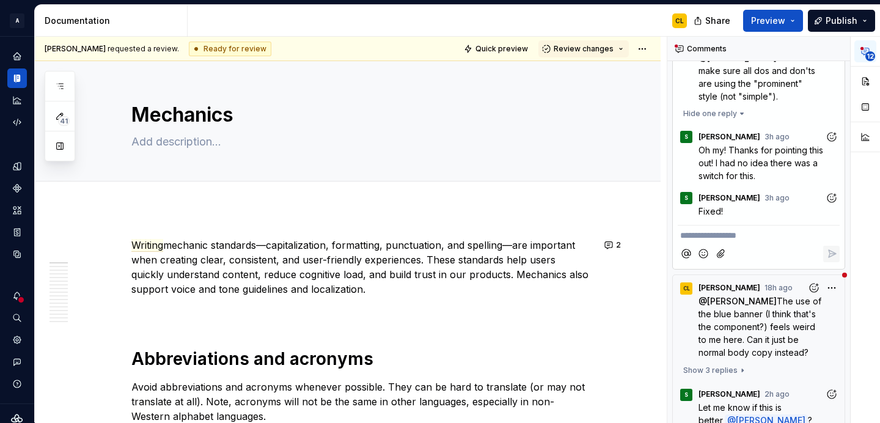
scroll to position [64, 0]
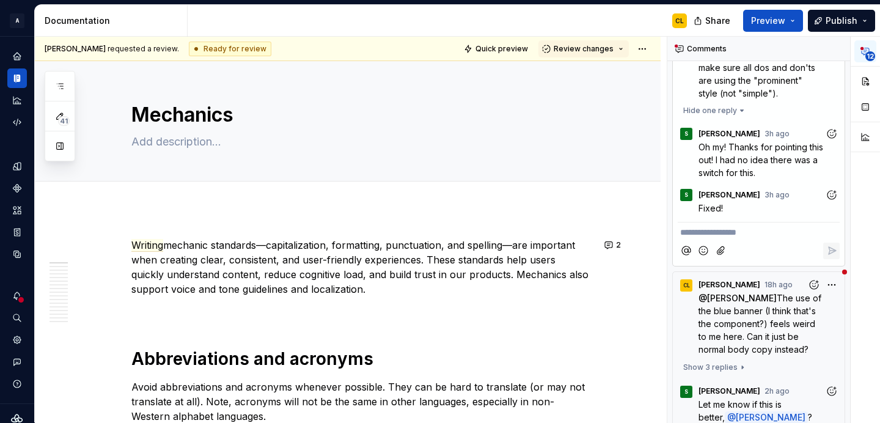
click at [830, 192] on icon "Add reaction" at bounding box center [831, 195] width 12 height 12
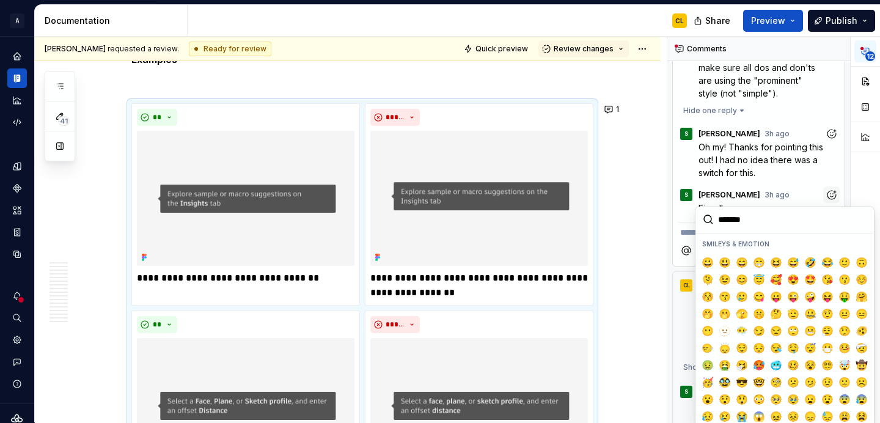
scroll to position [1216, 0]
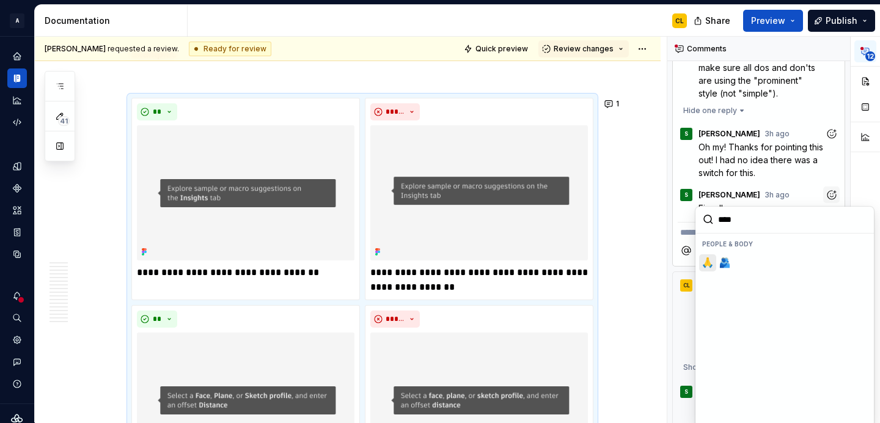
type input "*****"
click at [707, 261] on span "🙏" at bounding box center [708, 263] width 10 height 12
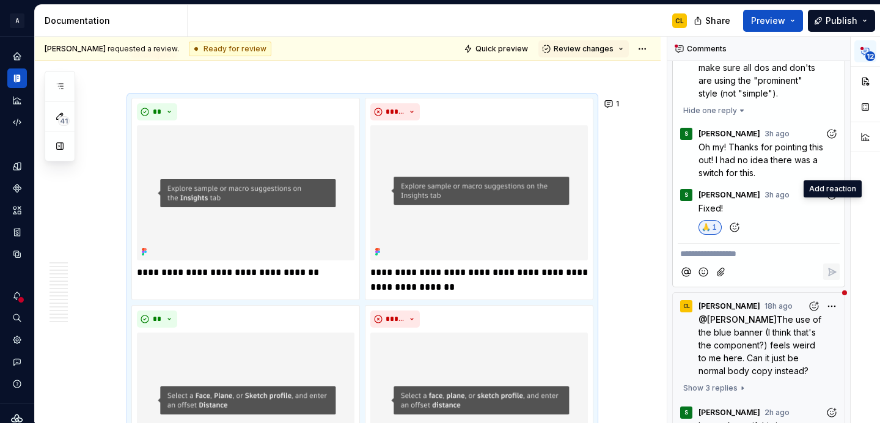
scroll to position [0, 0]
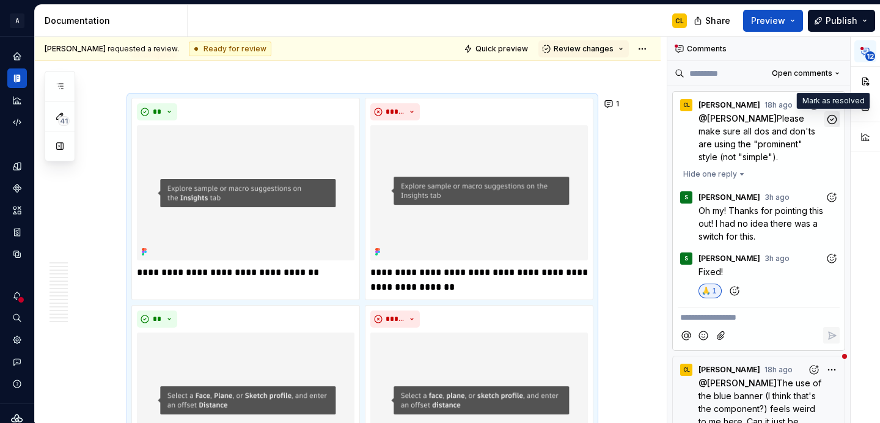
click at [834, 115] on icon "button" at bounding box center [831, 119] width 9 height 9
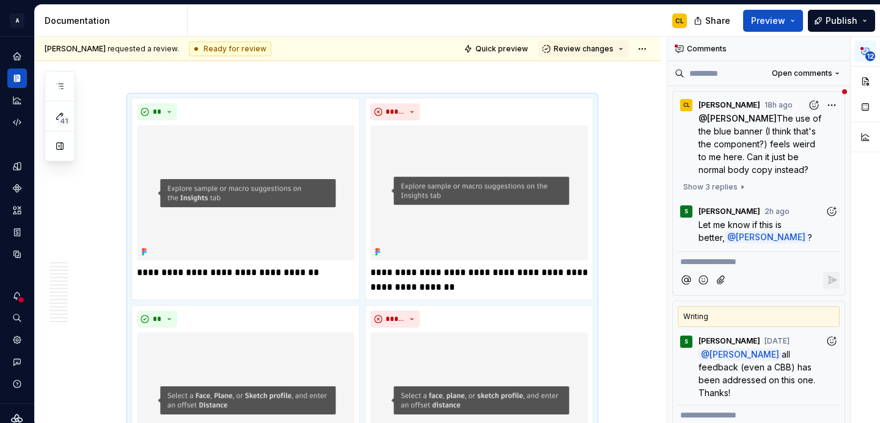
type textarea "*"
click at [784, 224] on span "Let me know if this is better," at bounding box center [741, 230] width 86 height 23
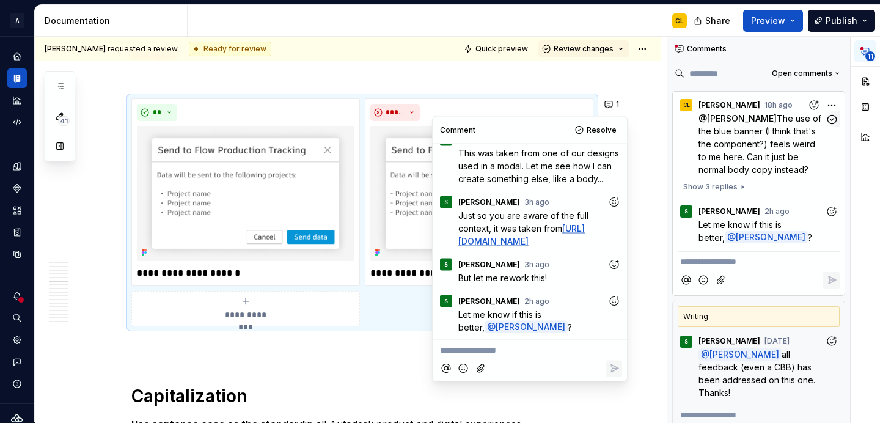
scroll to position [2473, 0]
click at [505, 354] on p "**********" at bounding box center [530, 349] width 180 height 13
click at [528, 222] on link "https://www.figma.com/design/jpDPug4LBL0t8ZNXA9mWSM/GS-%7C-Updated-UI-architect…" at bounding box center [521, 233] width 126 height 23
drag, startPoint x: 564, startPoint y: 349, endPoint x: 423, endPoint y: 343, distance: 141.9
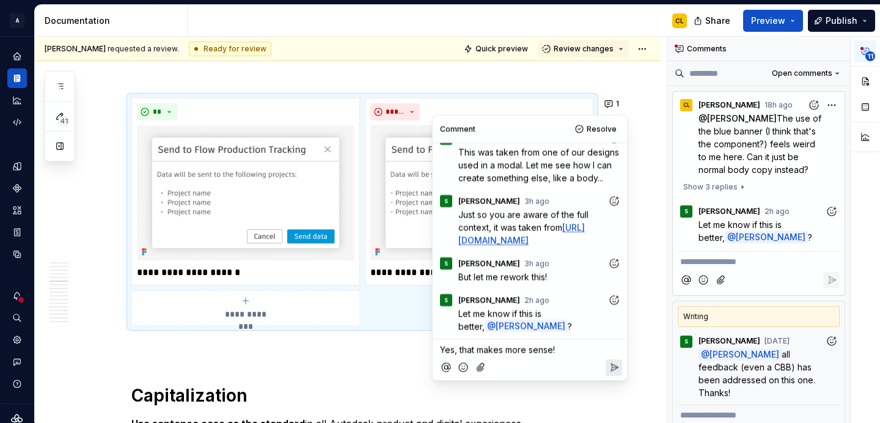
click at [423, 343] on body "A Weave CL Design system data Documentation CL Share Preview Publish 41 Pages A…" at bounding box center [440, 211] width 880 height 423
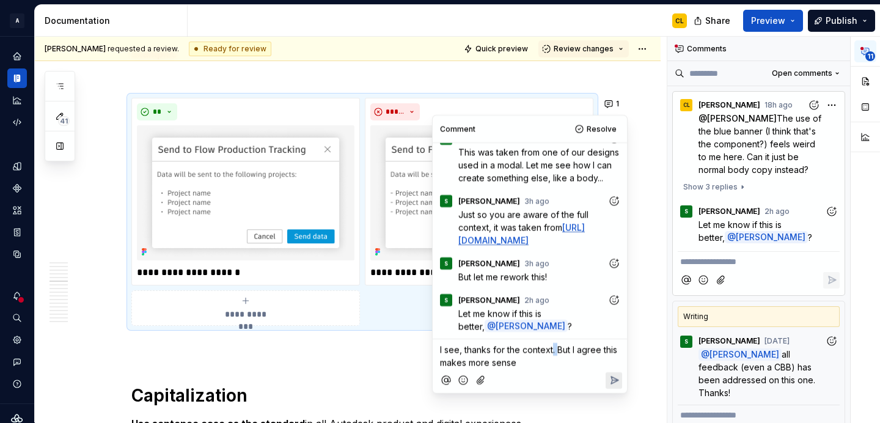
drag, startPoint x: 551, startPoint y: 353, endPoint x: 558, endPoint y: 353, distance: 7.3
click at [558, 353] on span "I see, thanks for the context. But I agree this makes more sense" at bounding box center [530, 355] width 180 height 23
drag, startPoint x: 468, startPoint y: 350, endPoint x: 439, endPoint y: 348, distance: 28.8
click at [439, 348] on div "I see, thanks for the context. But I agree this makes more sense" at bounding box center [529, 353] width 184 height 29
click at [518, 351] on span "I see, thanks for the context. But I agree this makes more sense" at bounding box center [530, 355] width 180 height 23
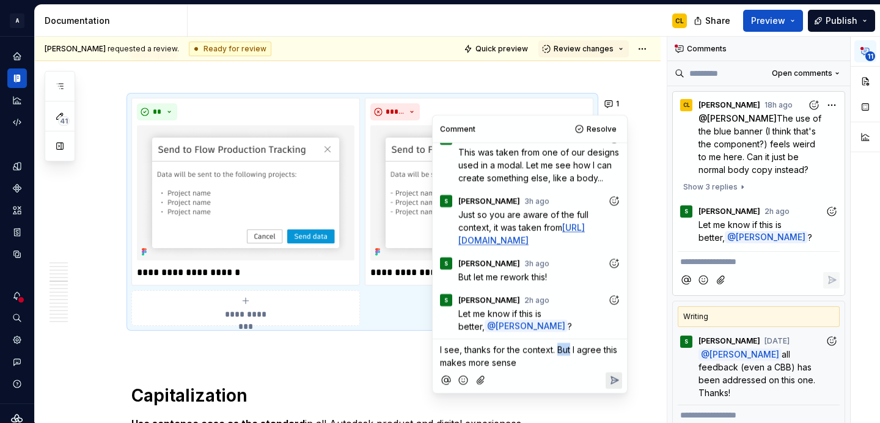
drag, startPoint x: 558, startPoint y: 349, endPoint x: 571, endPoint y: 349, distance: 13.4
click at [571, 349] on span "I see, thanks for the context. But I agree this makes more sense" at bounding box center [530, 355] width 180 height 23
click at [585, 349] on span "I see, thanks for the context. But I agree this makes more sense" at bounding box center [530, 355] width 180 height 23
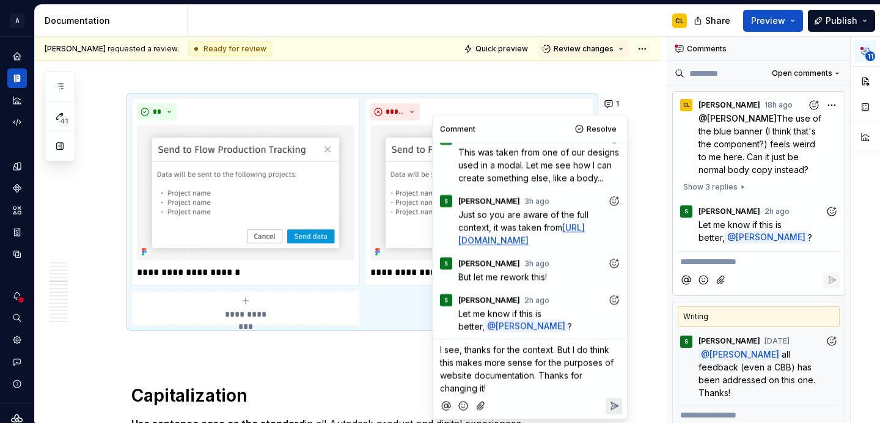
click at [438, 348] on div "I see, thanks for the context. But I do think this makes more sense for the pur…" at bounding box center [529, 366] width 184 height 55
click at [610, 404] on icon "Reply" at bounding box center [614, 407] width 12 height 12
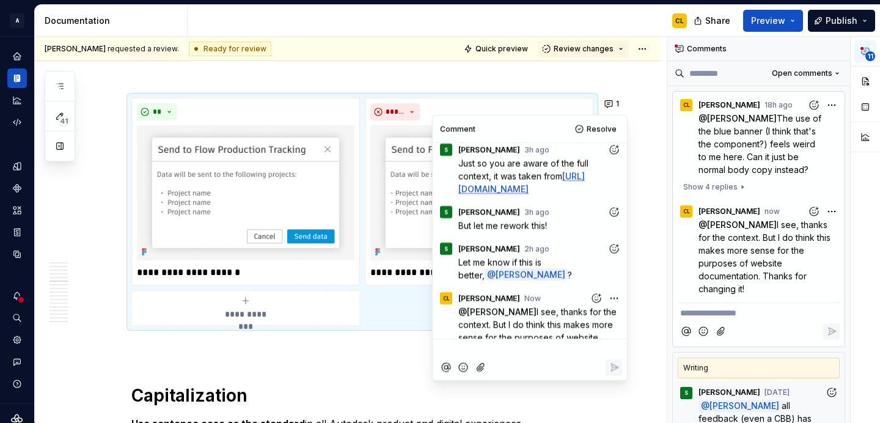
scroll to position [231, 0]
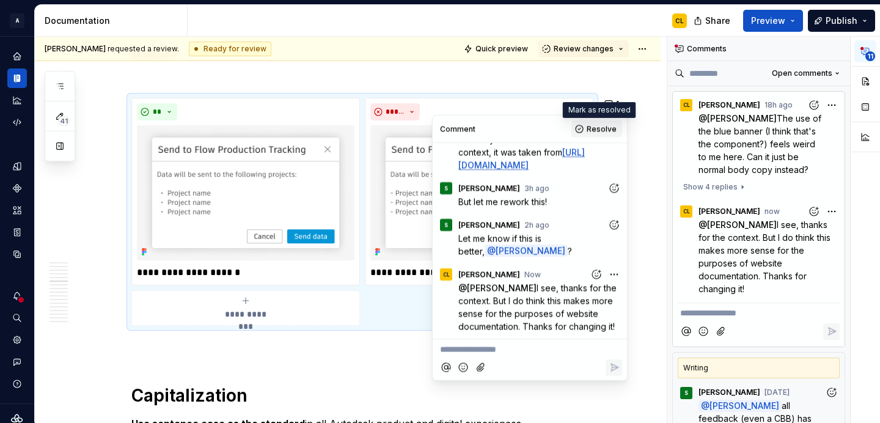
click at [602, 125] on span "Resolve" at bounding box center [601, 129] width 30 height 10
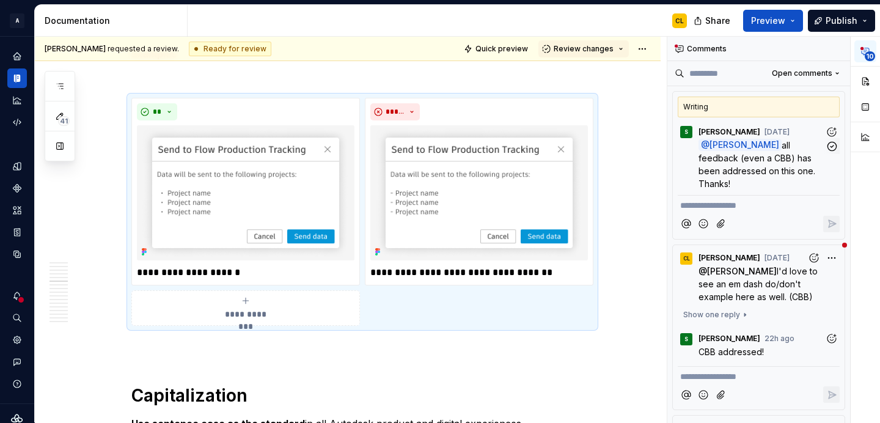
click at [788, 173] on span "all feedback (even a CBB) has been addressed on this one. Thanks!" at bounding box center [757, 164] width 119 height 49
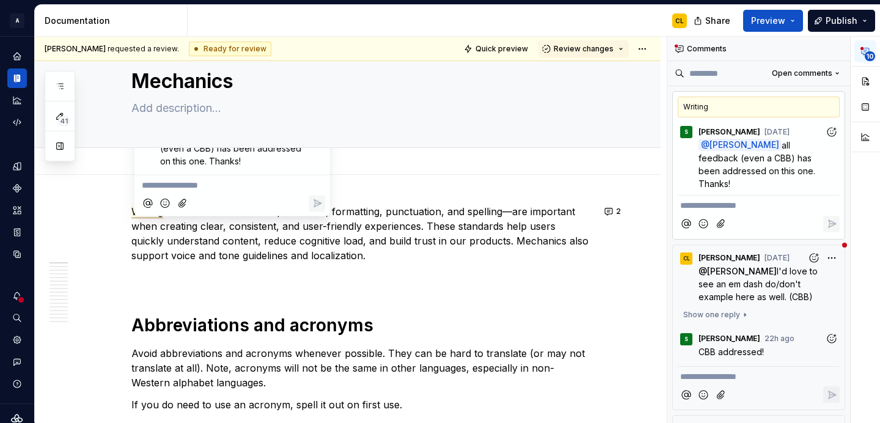
scroll to position [0, 0]
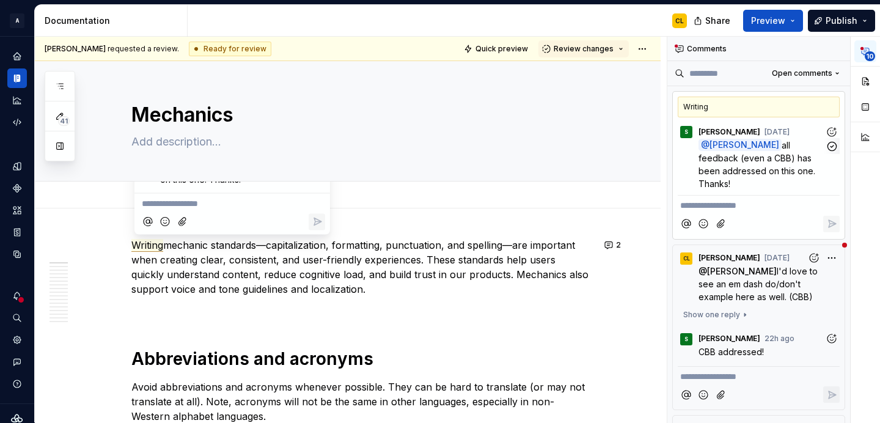
type textarea "*"
click at [834, 148] on icon "button" at bounding box center [831, 146] width 9 height 9
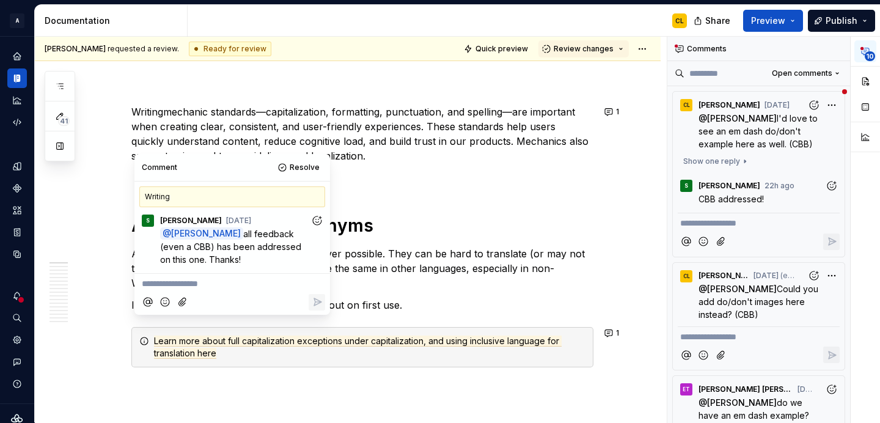
scroll to position [141, 0]
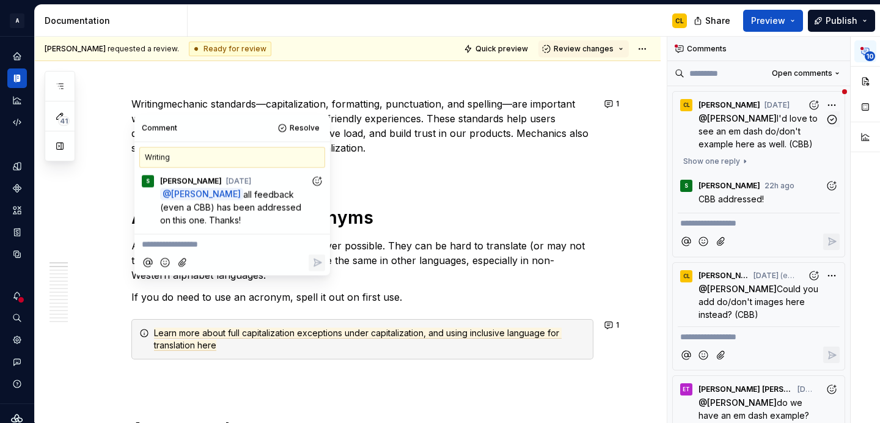
click at [766, 151] on div "CL Christine Lee 2d ago @ Shayna I'd love to see an em dash do/don't example he…" at bounding box center [758, 122] width 162 height 60
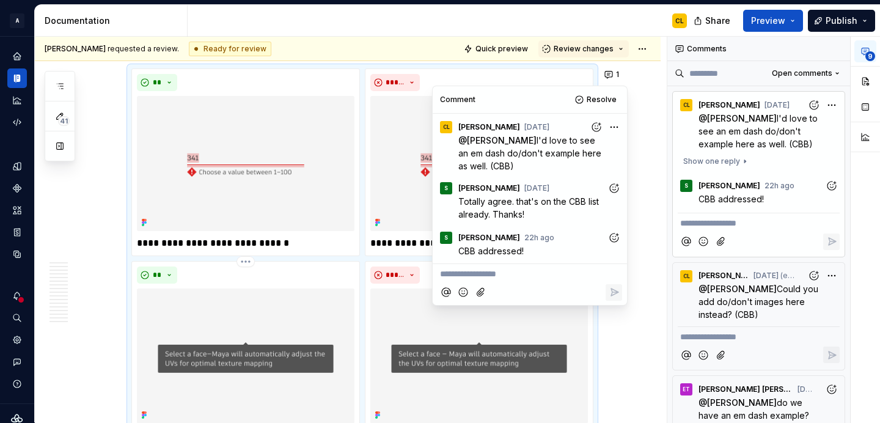
scroll to position [7442, 0]
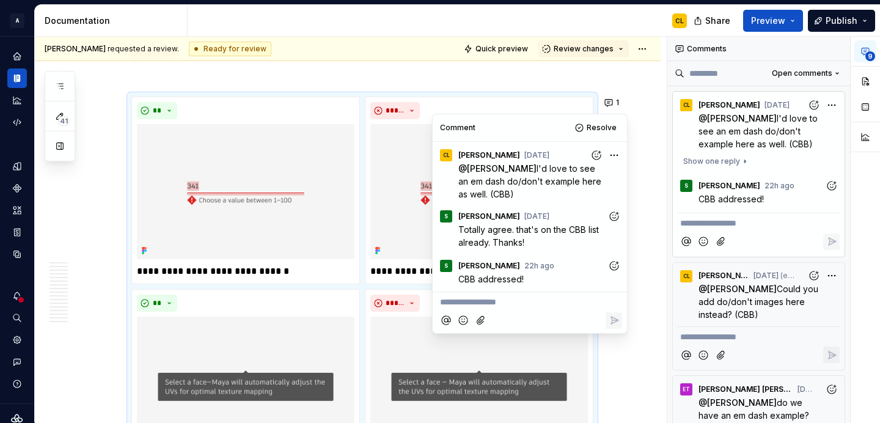
click at [616, 268] on icon "Add reaction" at bounding box center [614, 265] width 9 height 9
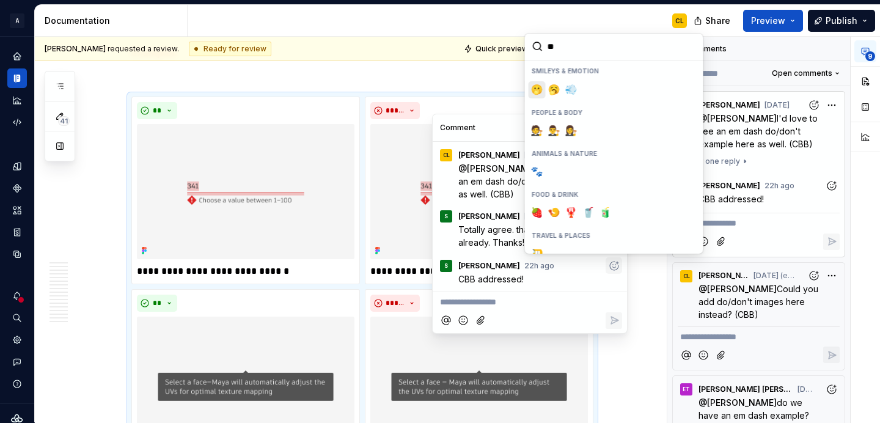
type input "*"
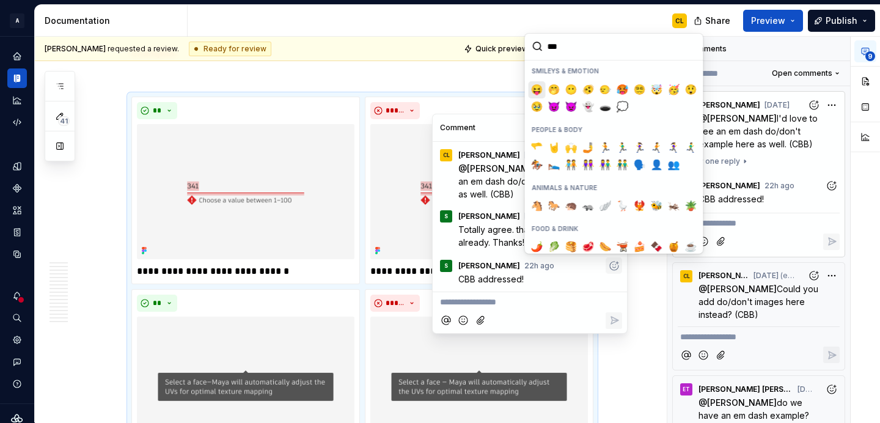
type input "****"
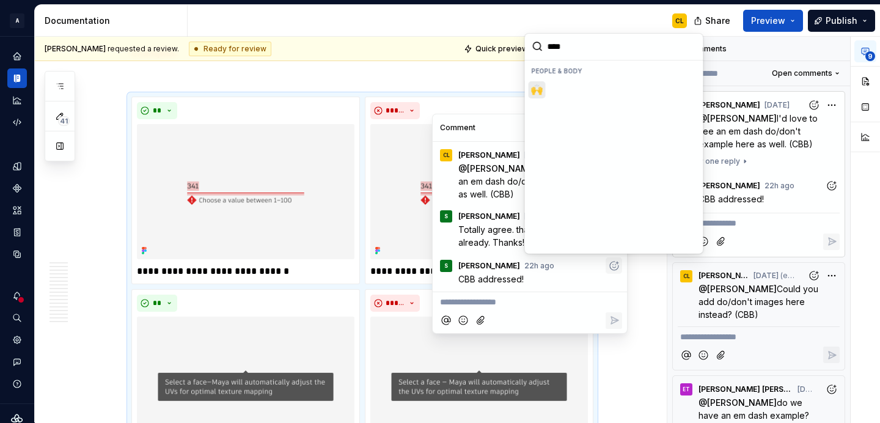
click at [536, 92] on span "🙌" at bounding box center [537, 90] width 10 height 12
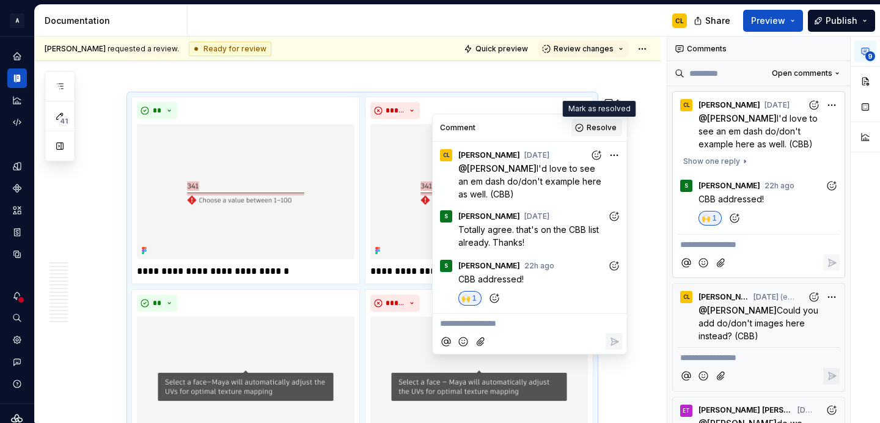
click at [600, 126] on span "Resolve" at bounding box center [601, 128] width 30 height 10
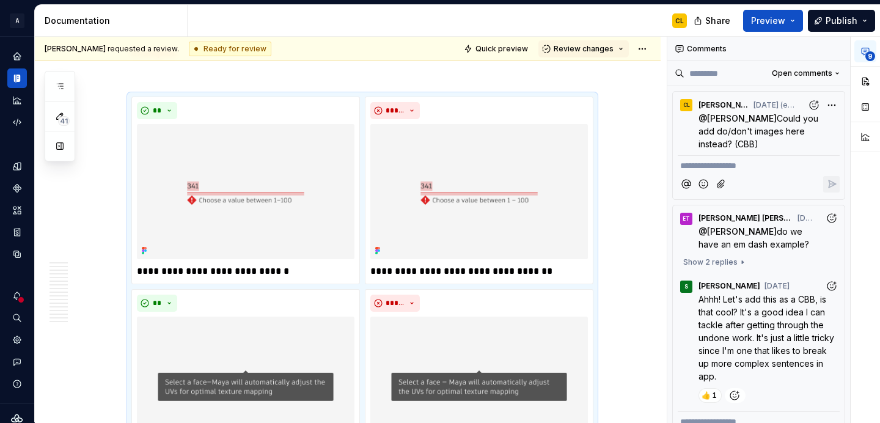
click at [795, 151] on div "**********" at bounding box center [758, 145] width 173 height 109
click at [739, 139] on p "@ Shayna Could you add do/don't images here instead? (CBB)" at bounding box center [761, 131] width 126 height 38
click at [754, 241] on span "do we have an em dash example?" at bounding box center [753, 237] width 111 height 23
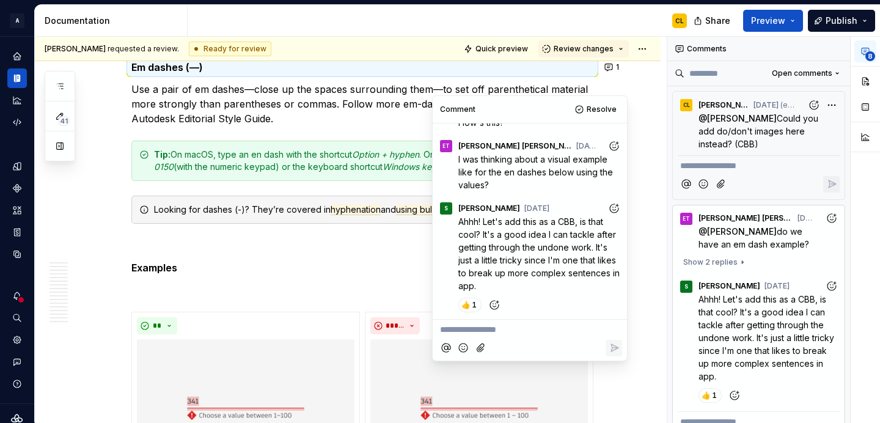
scroll to position [7189, 0]
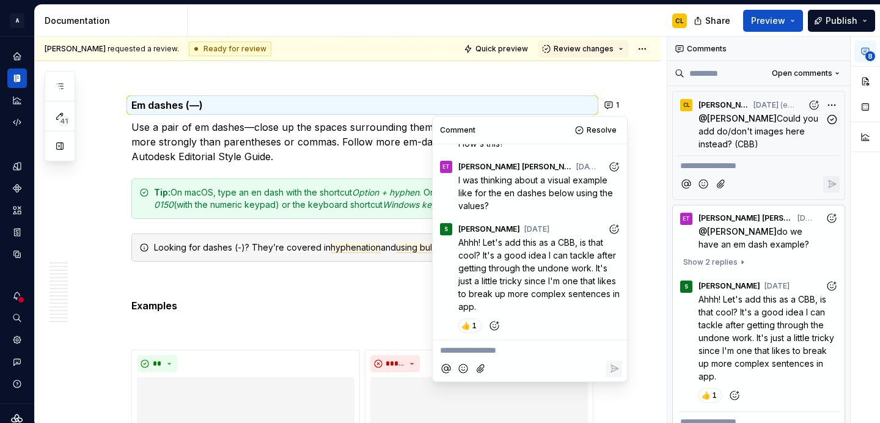
click at [746, 150] on p "@ Shayna Could you add do/don't images here instead? (CBB)" at bounding box center [761, 131] width 126 height 38
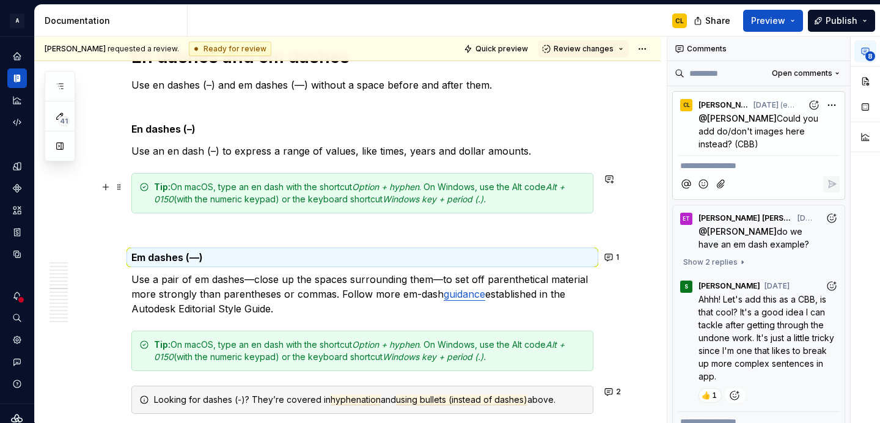
scroll to position [7034, 0]
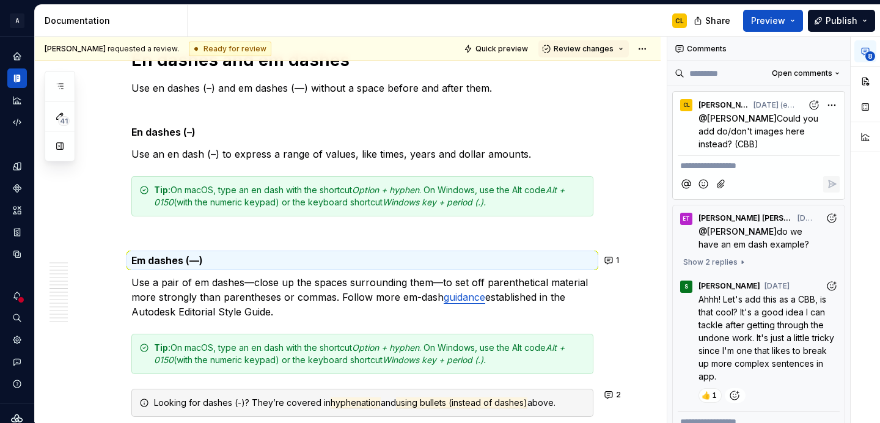
click at [759, 279] on div "S Shayna 2d ago" at bounding box center [758, 284] width 162 height 16
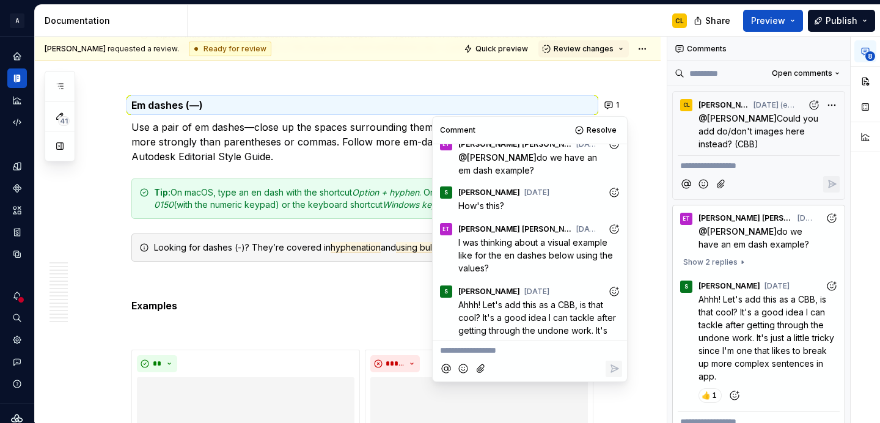
scroll to position [0, 0]
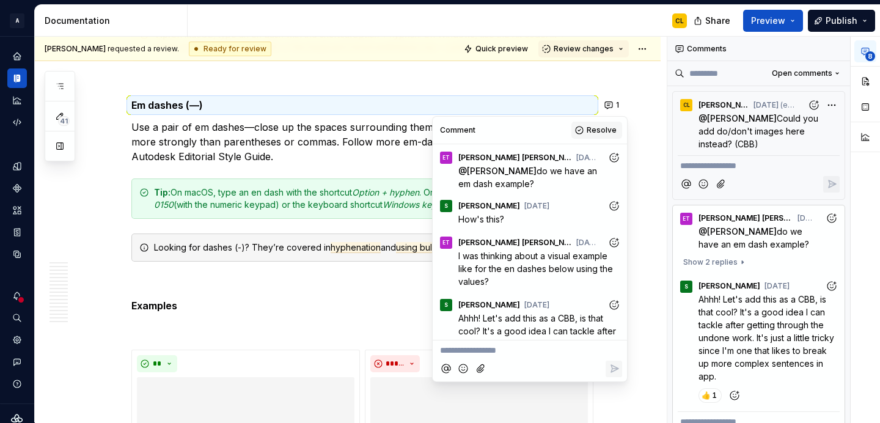
click at [597, 131] on span "Resolve" at bounding box center [601, 130] width 30 height 10
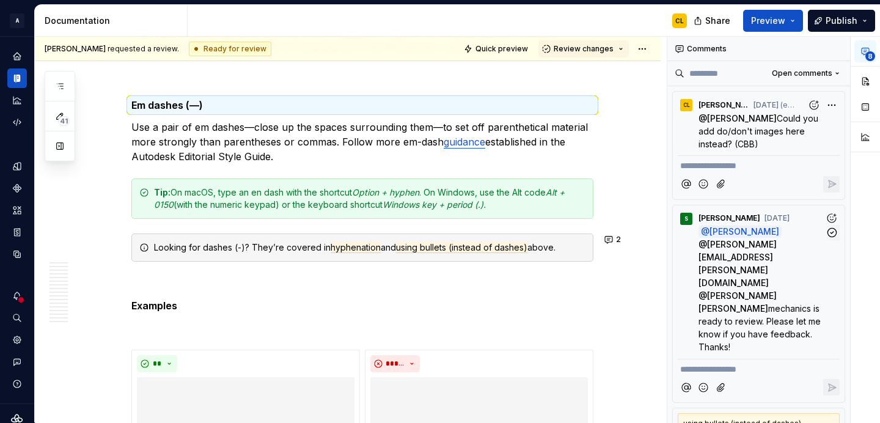
click at [760, 303] on span "mechanics is ready to review. Please let me know if you have feedback. Thanks!" at bounding box center [760, 327] width 125 height 49
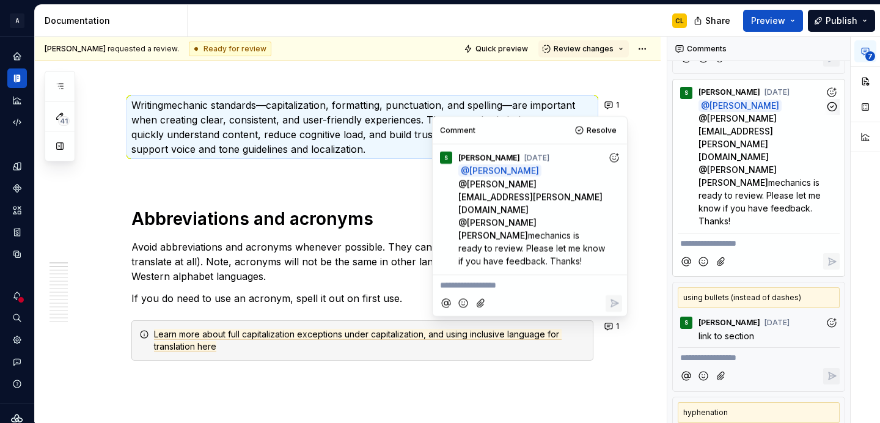
scroll to position [148, 0]
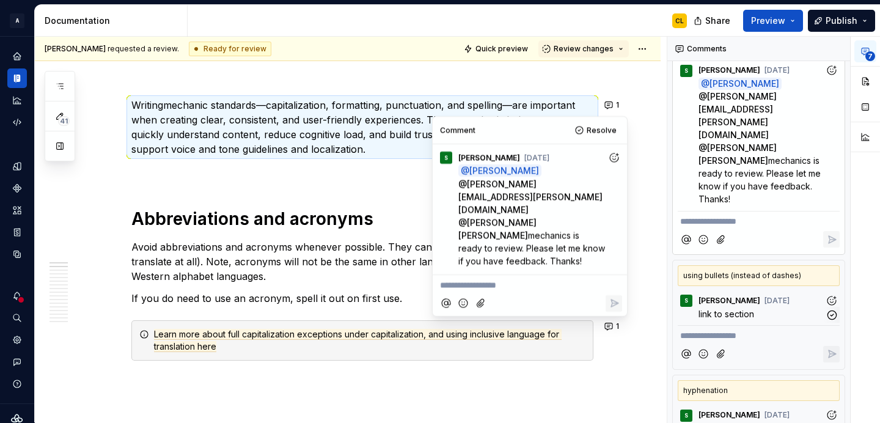
click at [773, 307] on p "link to section" at bounding box center [761, 313] width 126 height 13
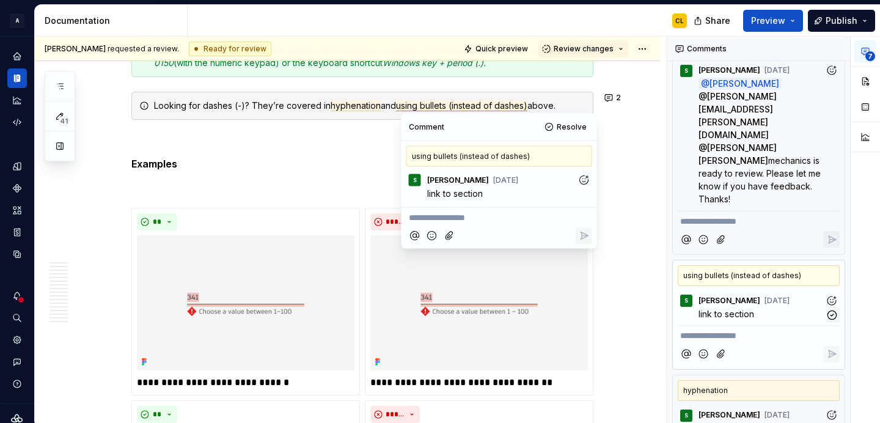
scroll to position [7334, 0]
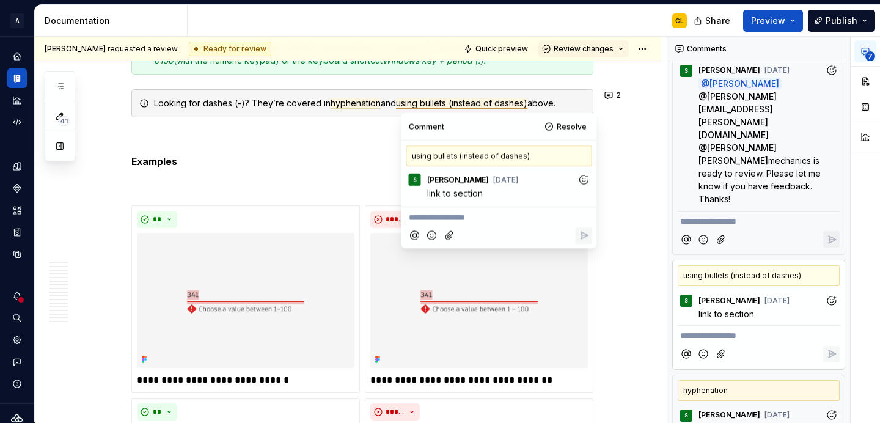
click at [776, 380] on div "hyphenation" at bounding box center [758, 390] width 162 height 21
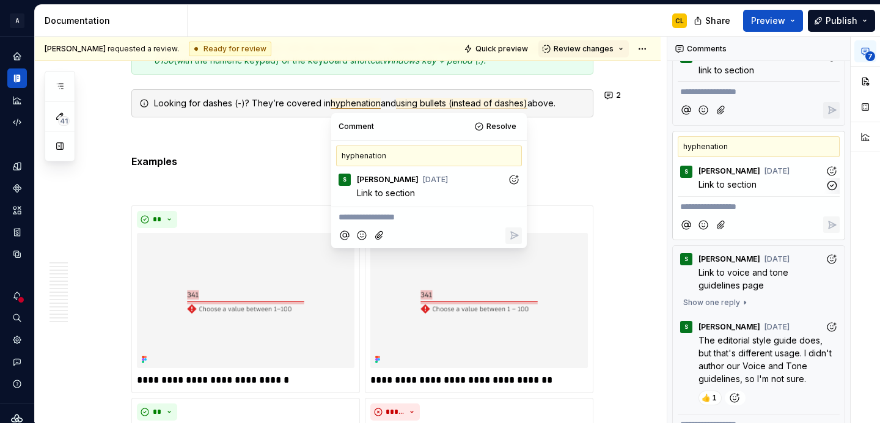
scroll to position [411, 0]
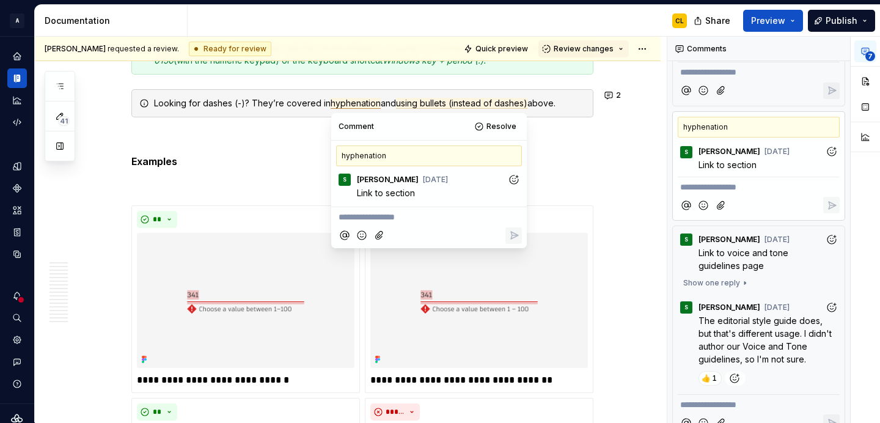
click at [777, 274] on div "Show one reply" at bounding box center [758, 282] width 162 height 17
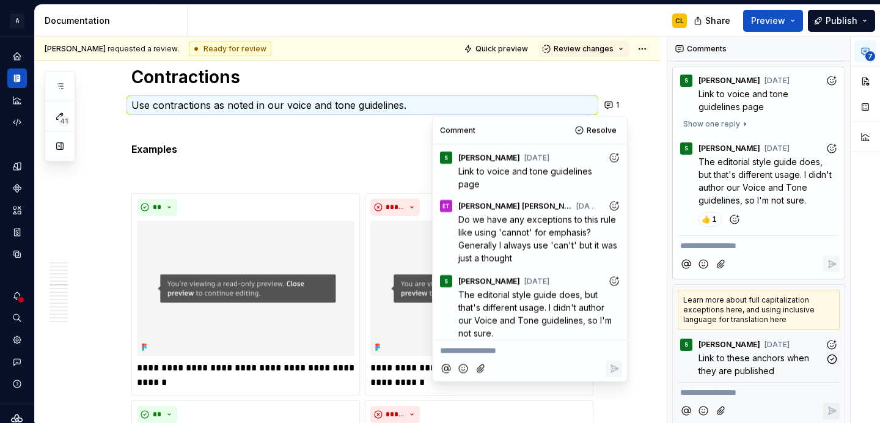
scroll to position [580, 0]
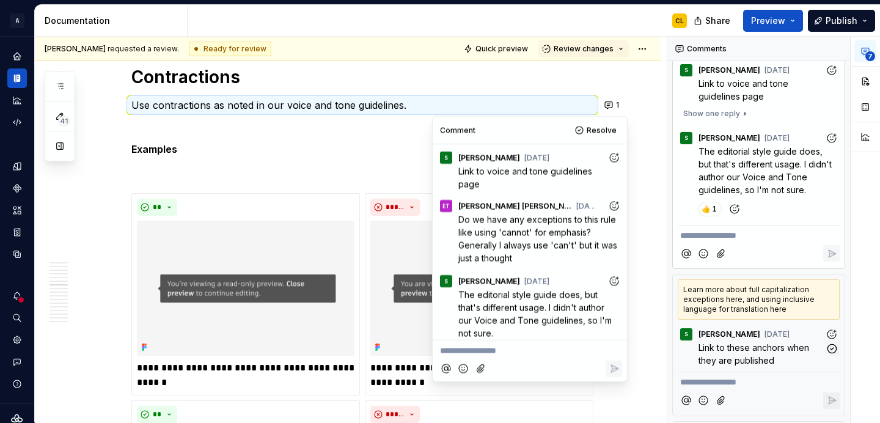
click at [767, 342] on span "Link to these anchors when they are published" at bounding box center [754, 353] width 113 height 23
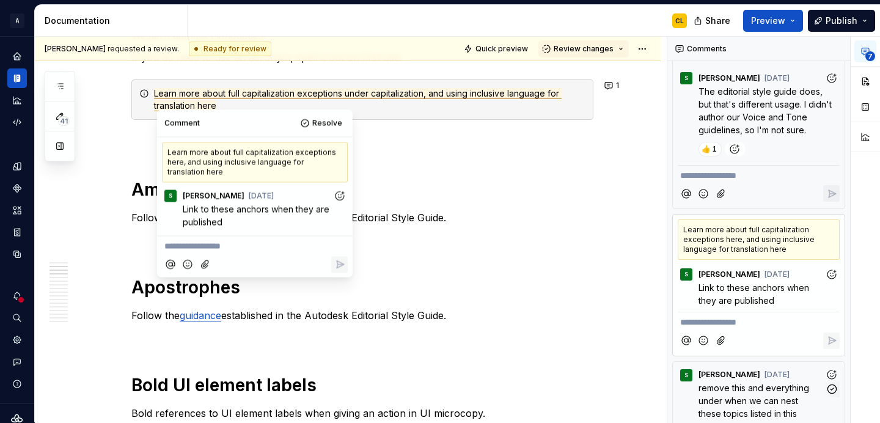
scroll to position [371, 0]
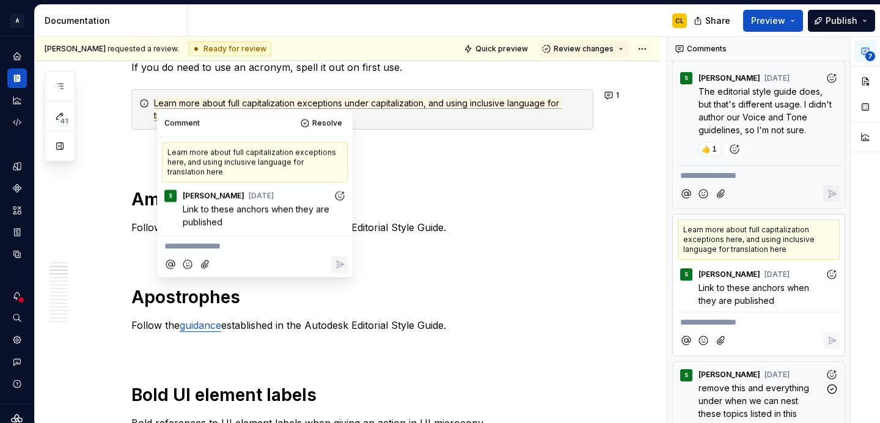
click at [796, 382] on span "remove this and everything under when we can nest these topics listed in this s…" at bounding box center [754, 406] width 113 height 49
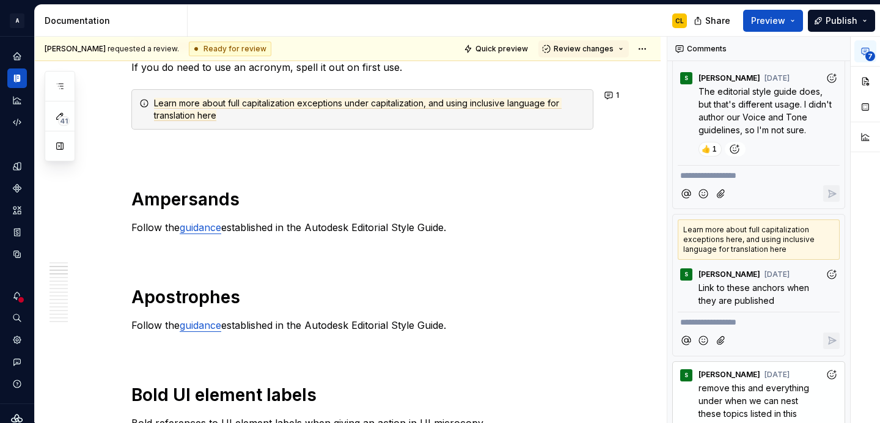
click at [775, 328] on div at bounding box center [758, 340] width 162 height 25
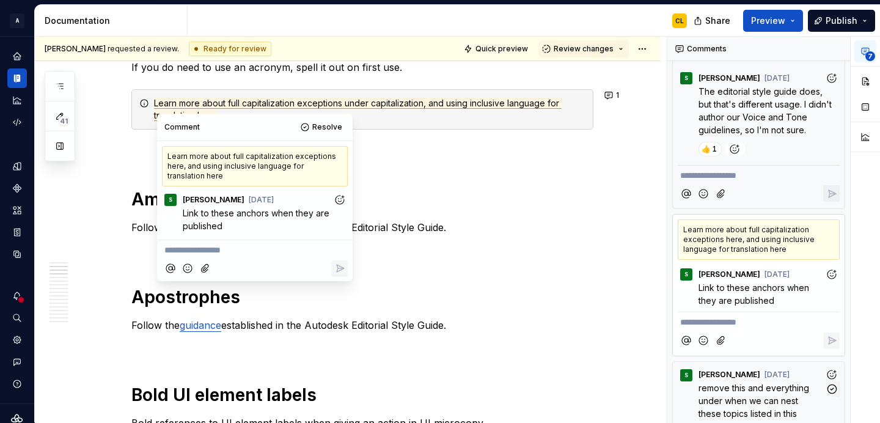
click at [778, 382] on span "remove this and everything under when we can nest these topics listed in this s…" at bounding box center [754, 406] width 113 height 49
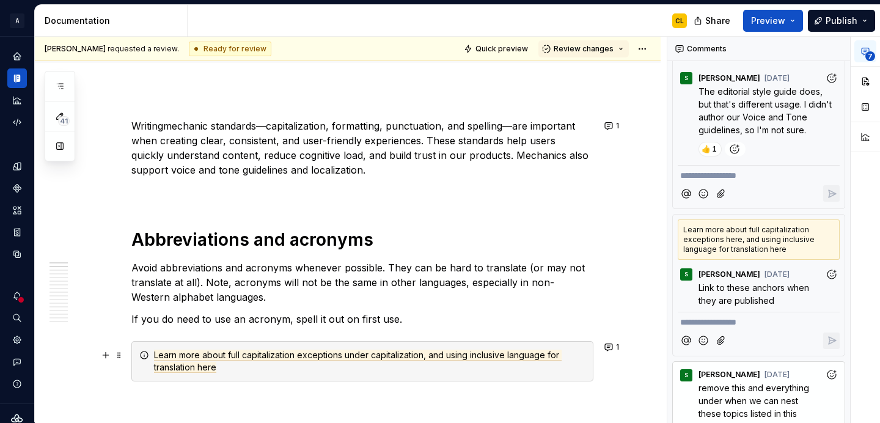
scroll to position [0, 0]
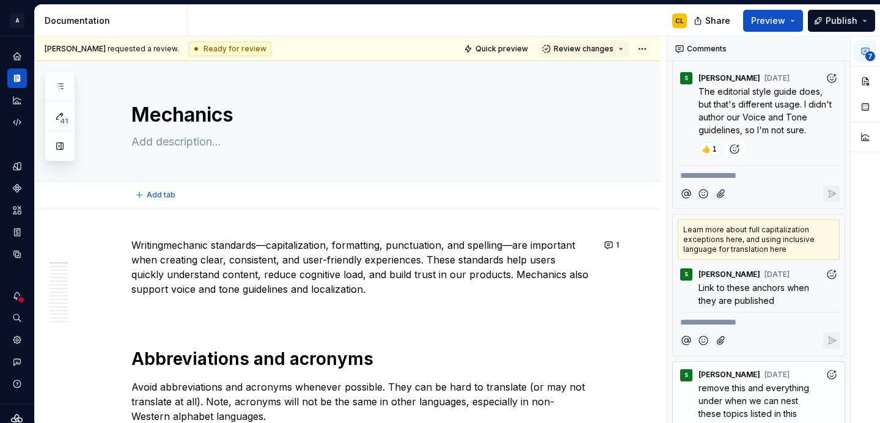
type textarea "*"
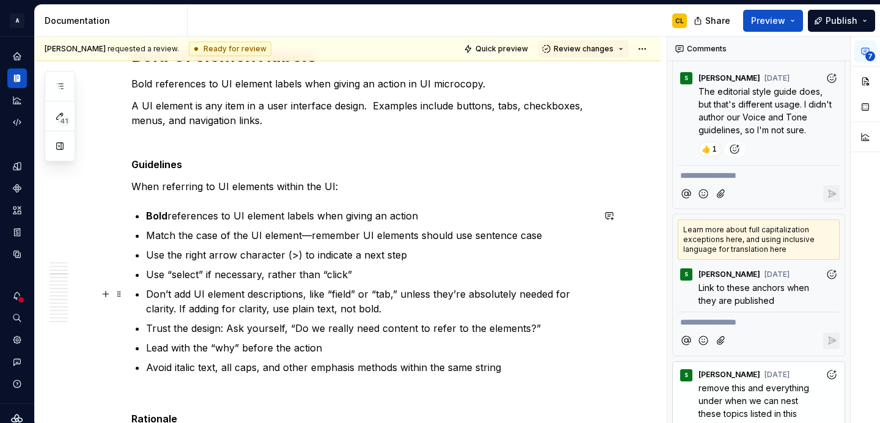
scroll to position [714, 0]
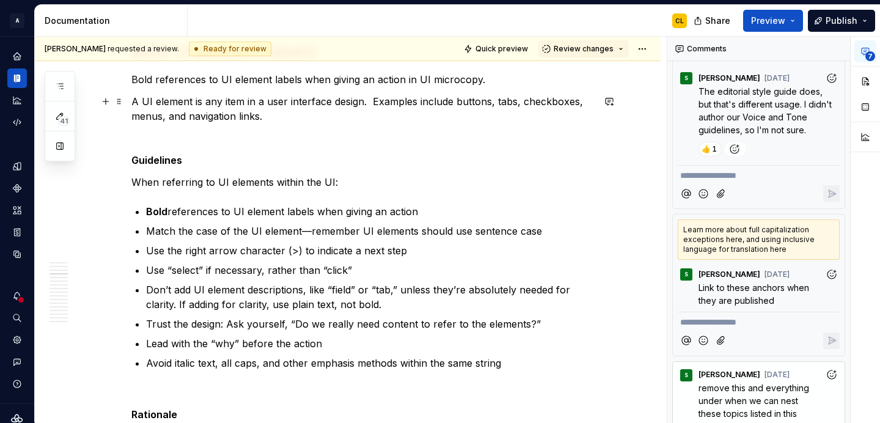
click at [375, 103] on p "A UI element is any item in a user interface design. Examples include buttons, …" at bounding box center [362, 108] width 462 height 29
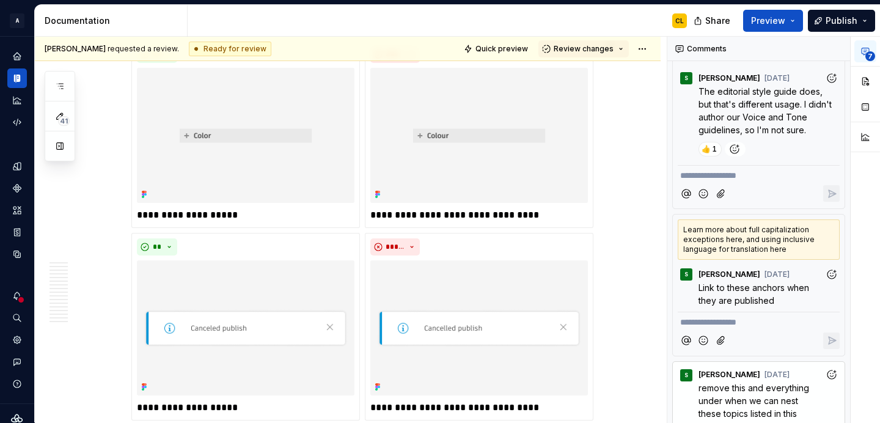
scroll to position [10388, 0]
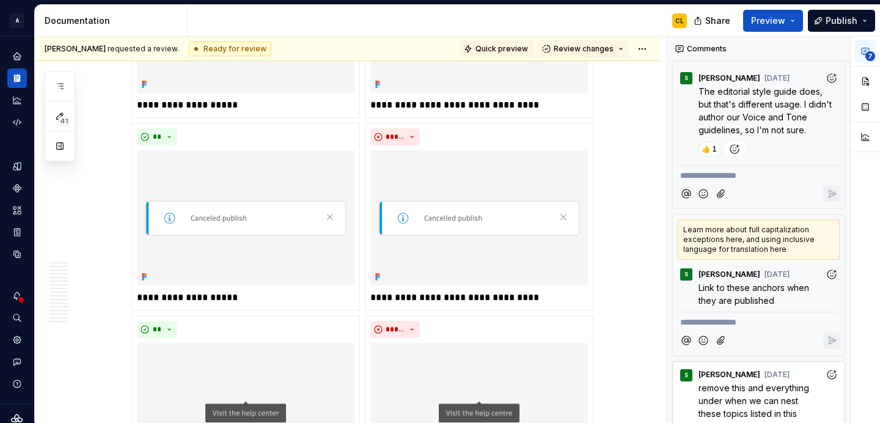
click at [509, 46] on span "Quick preview" at bounding box center [501, 49] width 53 height 10
click at [505, 51] on span "Quick preview" at bounding box center [501, 49] width 53 height 10
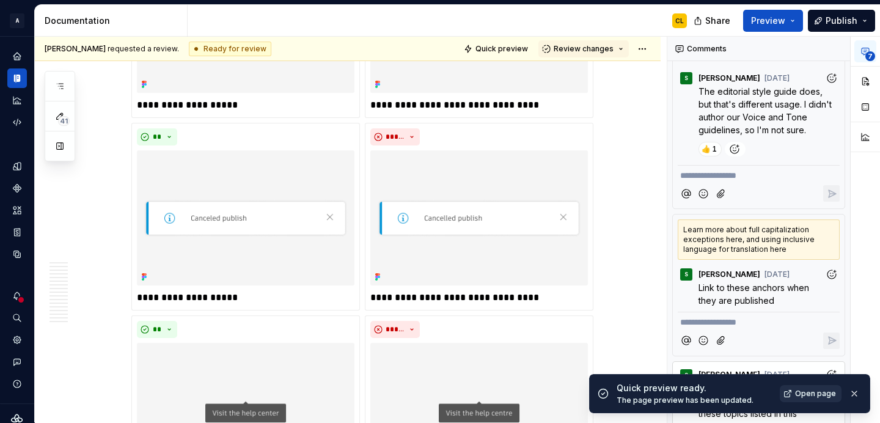
click at [801, 394] on span "Open page" at bounding box center [815, 394] width 41 height 10
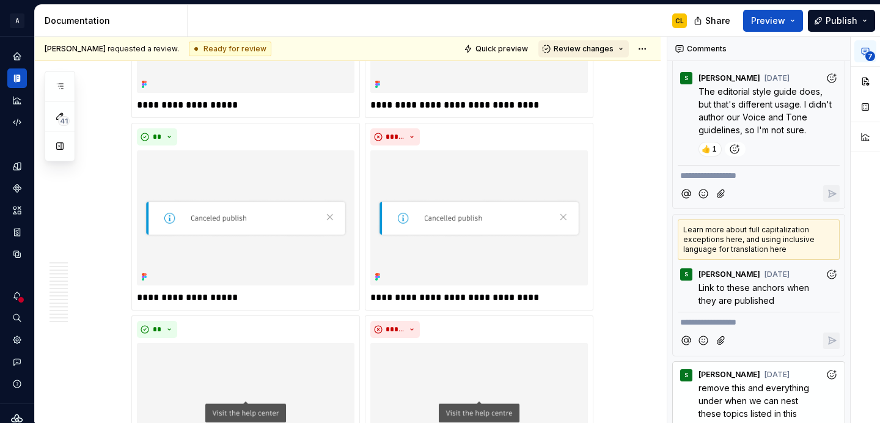
click at [622, 50] on button "Review changes" at bounding box center [583, 48] width 90 height 17
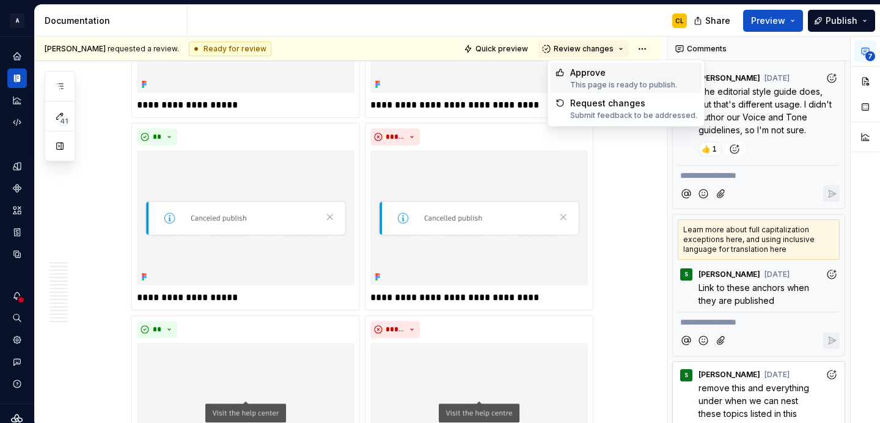
click at [614, 76] on div "Approve" at bounding box center [623, 73] width 107 height 12
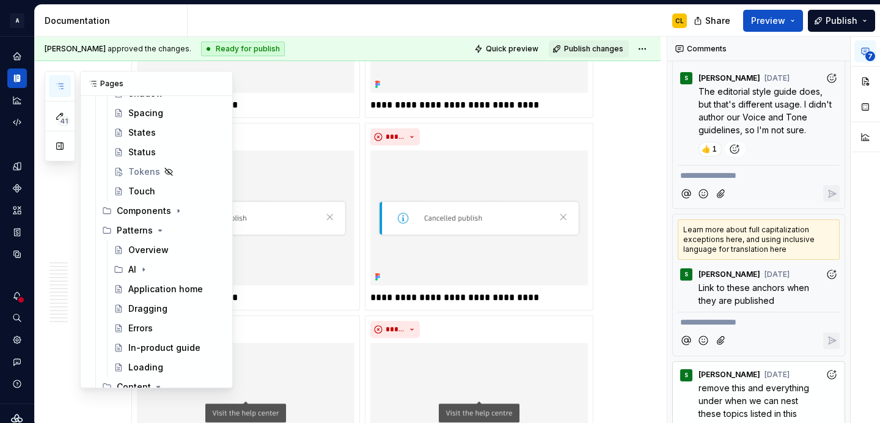
scroll to position [446, 0]
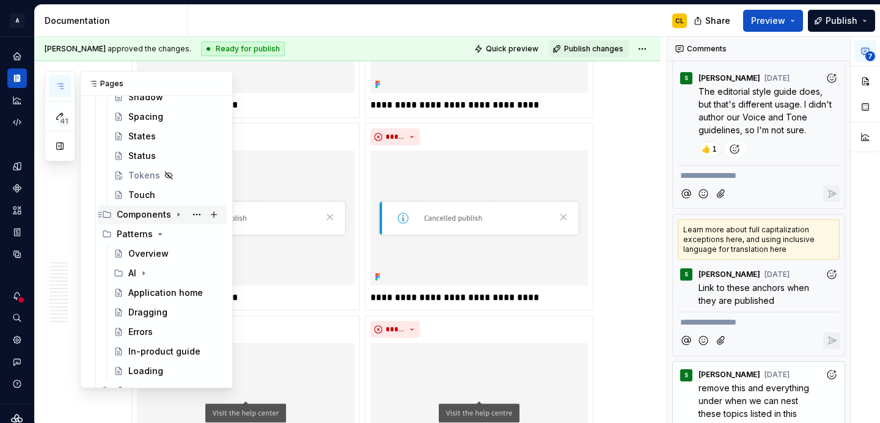
click at [173, 214] on icon "Page tree" at bounding box center [178, 215] width 10 height 10
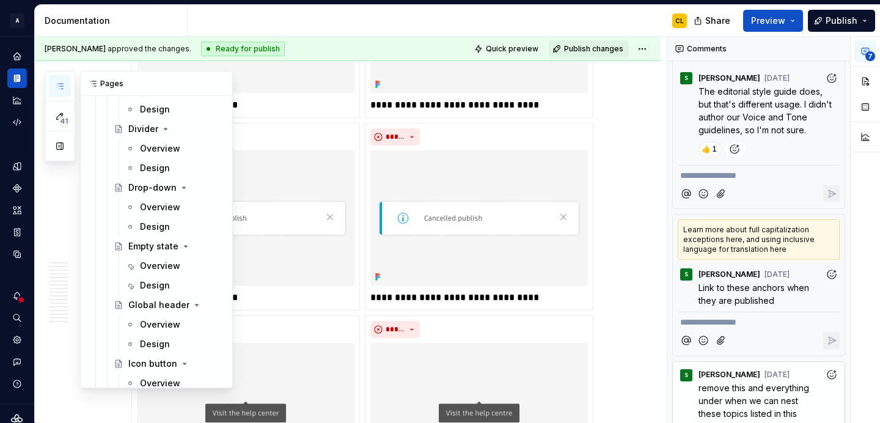
scroll to position [1344, 0]
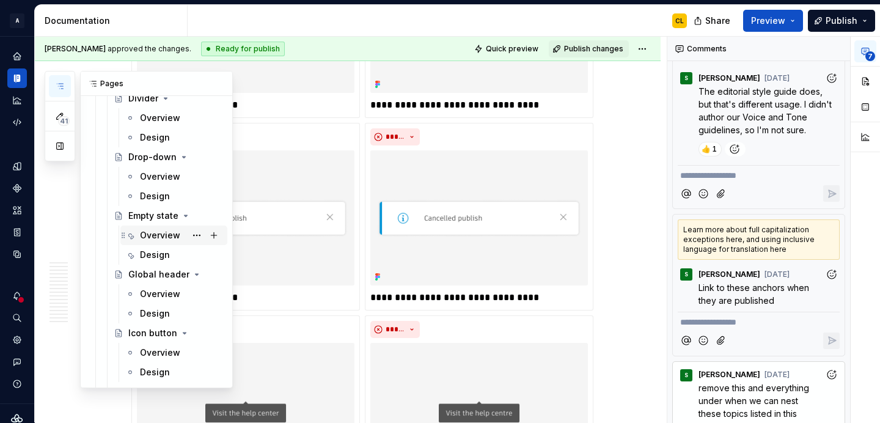
click at [156, 239] on div "Overview" at bounding box center [160, 235] width 40 height 12
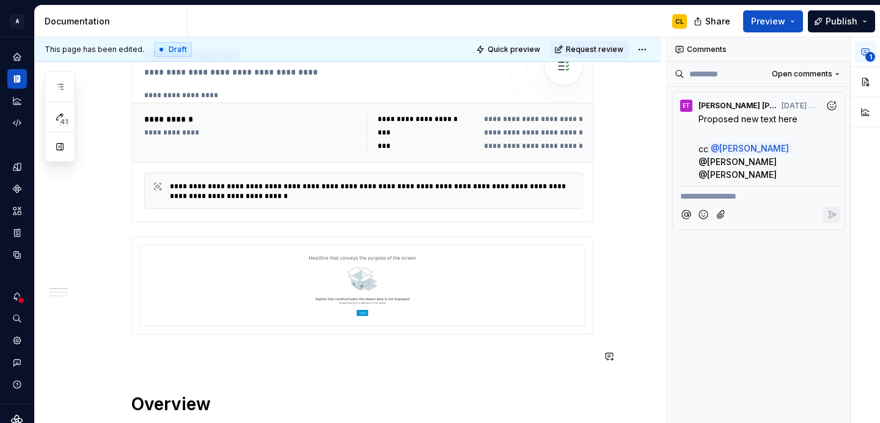
scroll to position [231, 0]
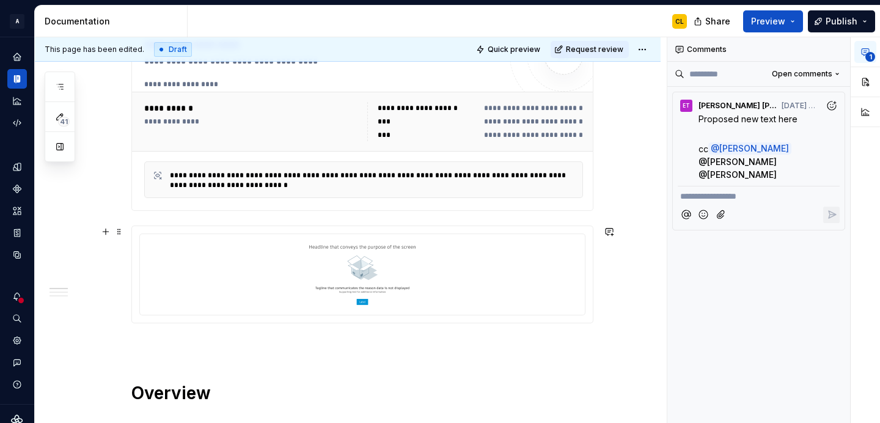
click at [367, 301] on img at bounding box center [362, 274] width 425 height 61
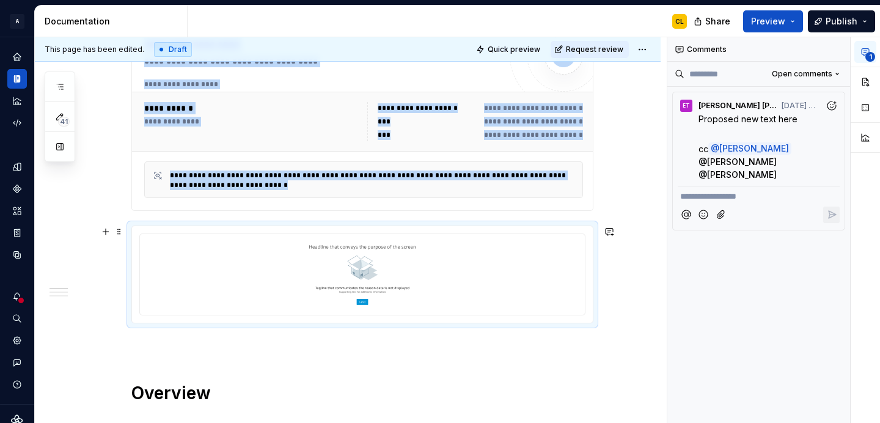
click at [380, 276] on img at bounding box center [362, 274] width 425 height 61
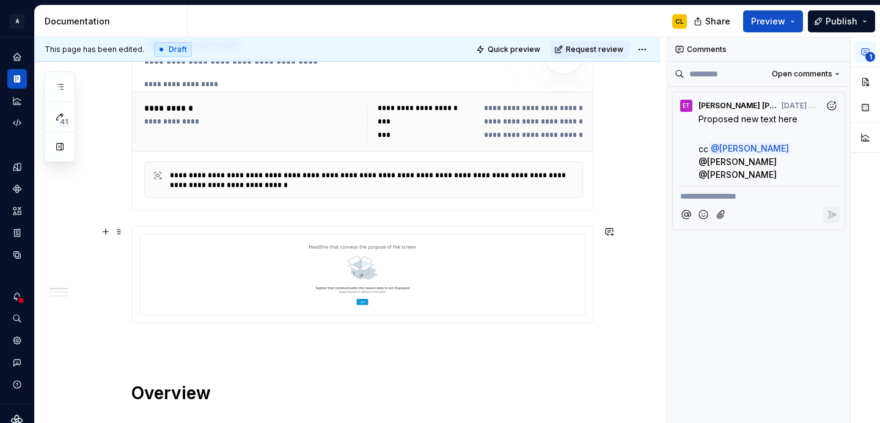
click at [387, 276] on img at bounding box center [362, 274] width 425 height 61
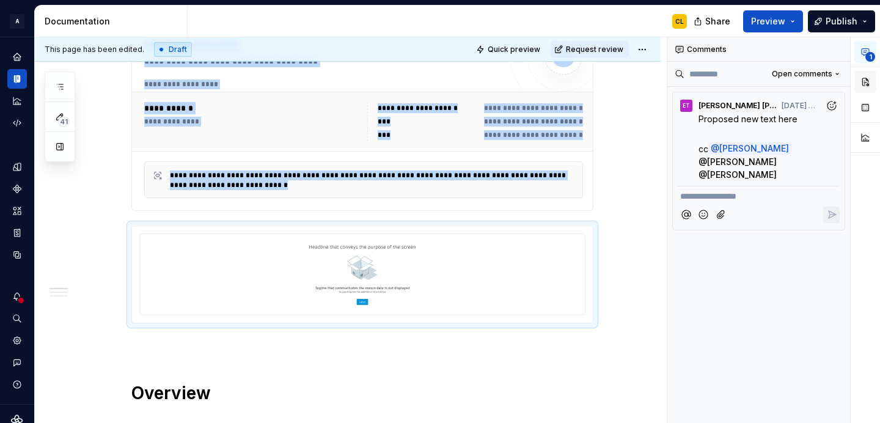
click at [864, 81] on button "button" at bounding box center [865, 82] width 22 height 22
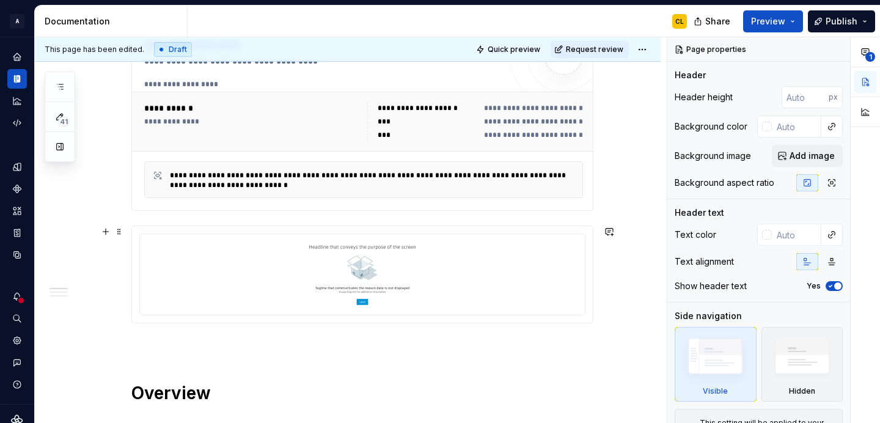
click at [365, 263] on img at bounding box center [362, 274] width 425 height 61
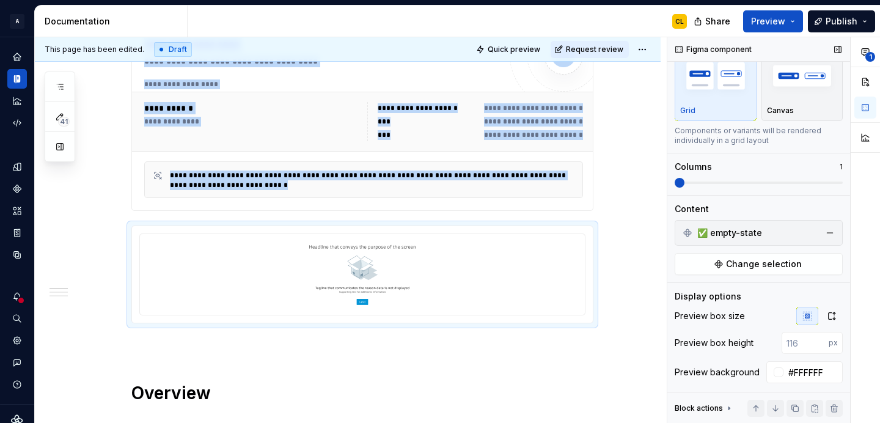
scroll to position [71, 0]
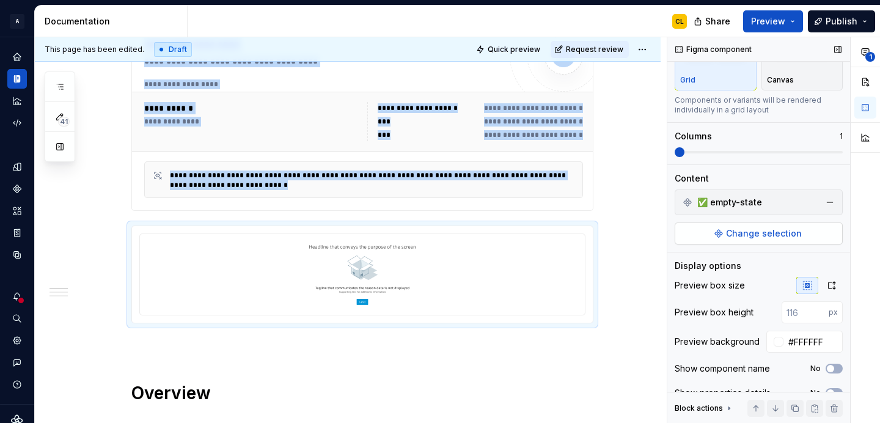
click at [755, 233] on span "Change selection" at bounding box center [764, 233] width 76 height 12
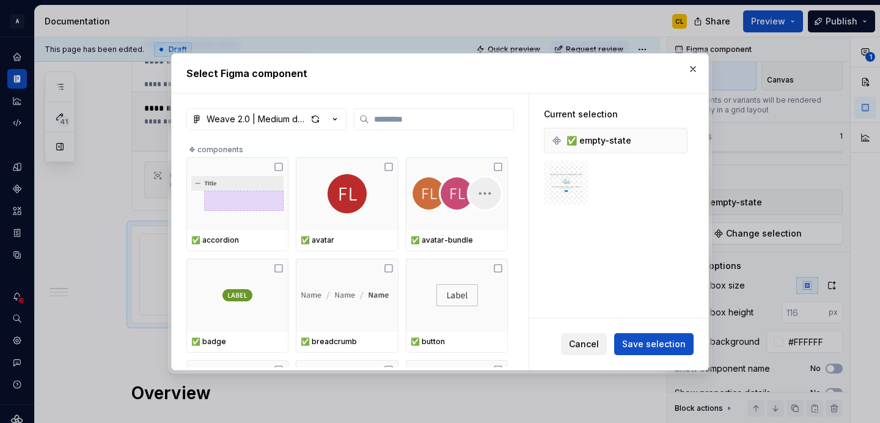
click at [593, 346] on span "Cancel" at bounding box center [584, 344] width 30 height 12
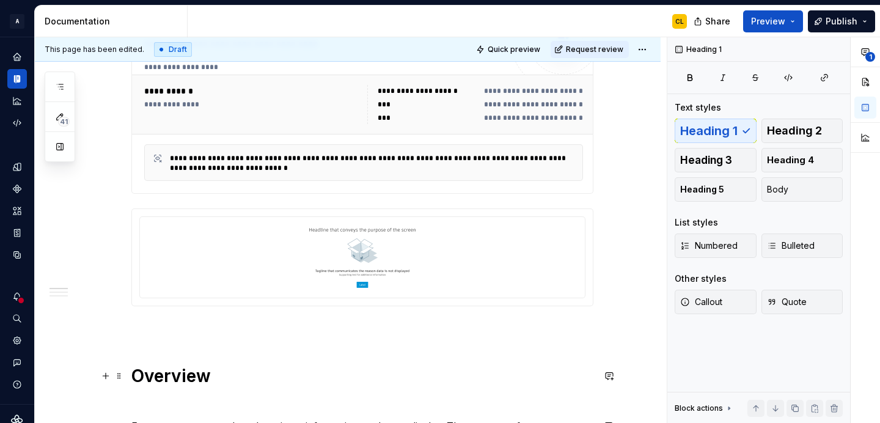
scroll to position [251, 0]
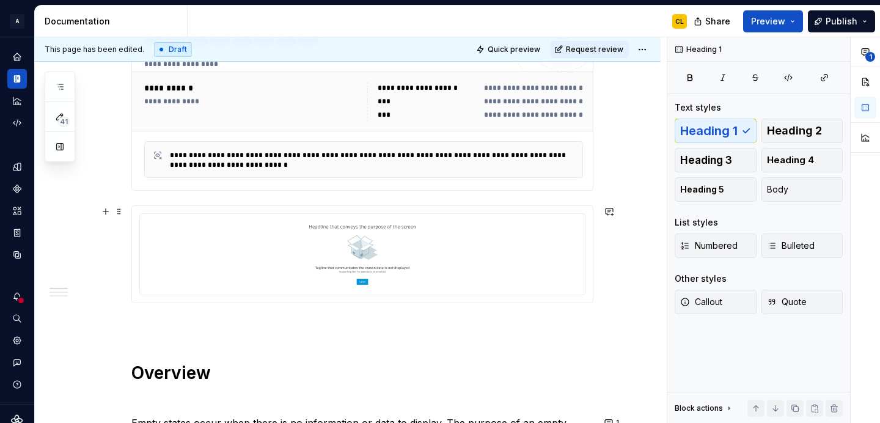
click at [459, 272] on img at bounding box center [362, 254] width 425 height 61
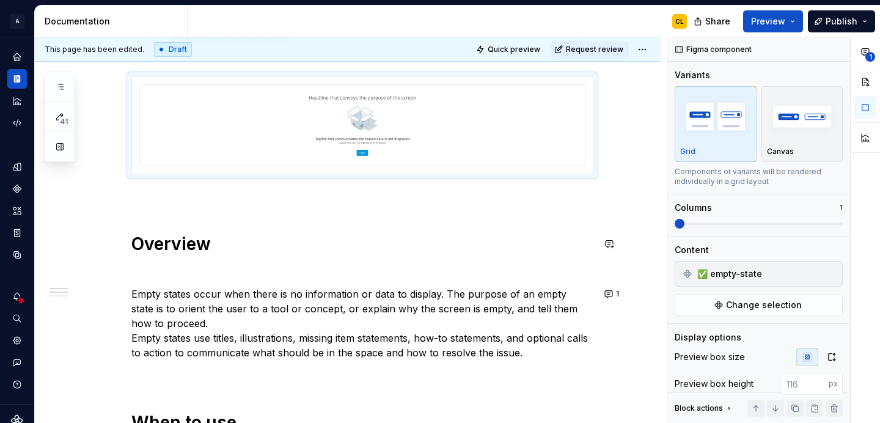
scroll to position [0, 0]
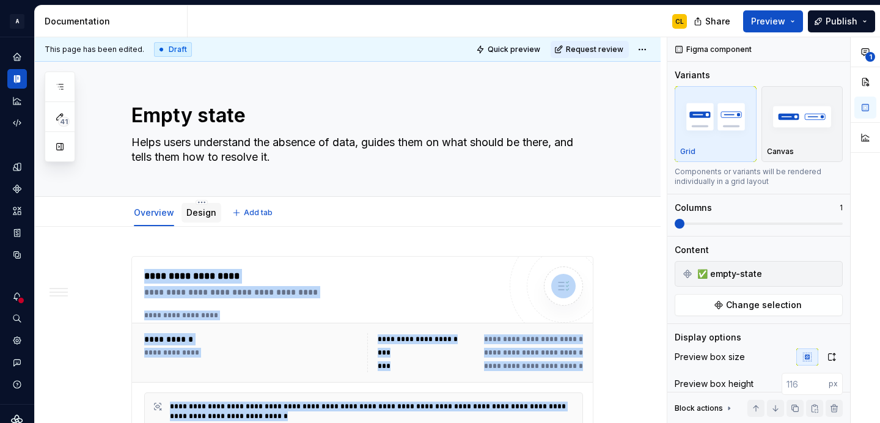
click at [211, 209] on link "Design" at bounding box center [201, 212] width 30 height 10
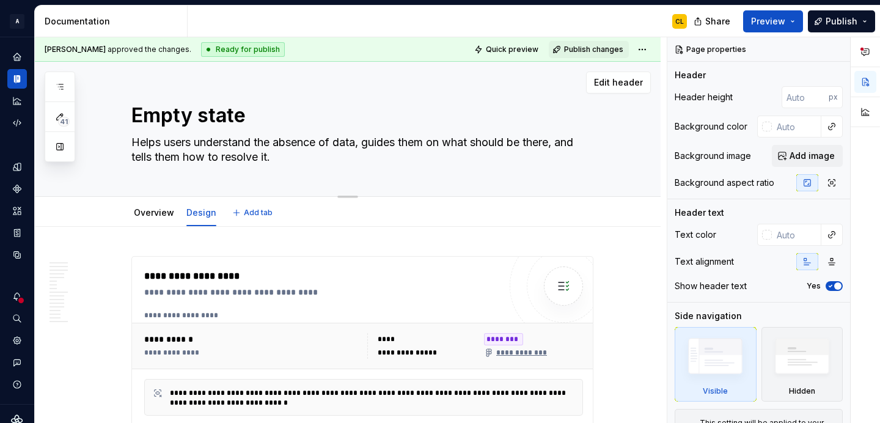
type textarea "*"
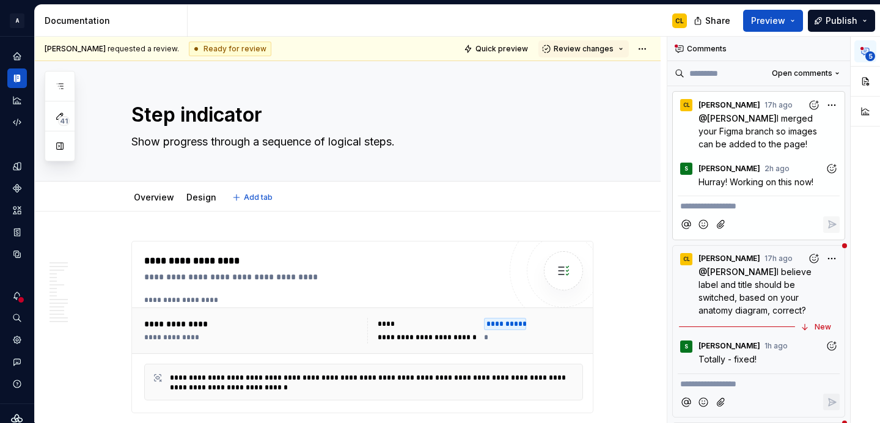
type textarea "*"
